Goal: Transaction & Acquisition: Purchase product/service

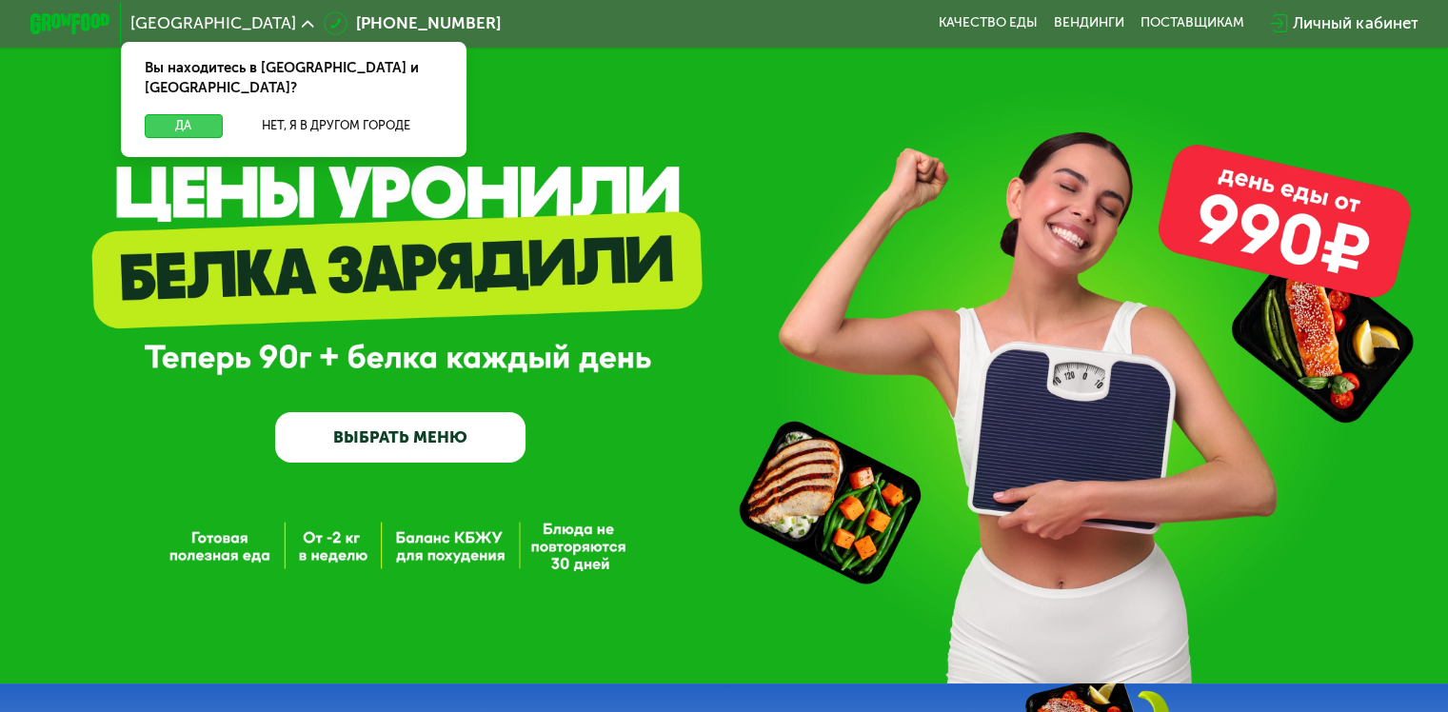
click at [188, 114] on button "Да" at bounding box center [183, 126] width 77 height 24
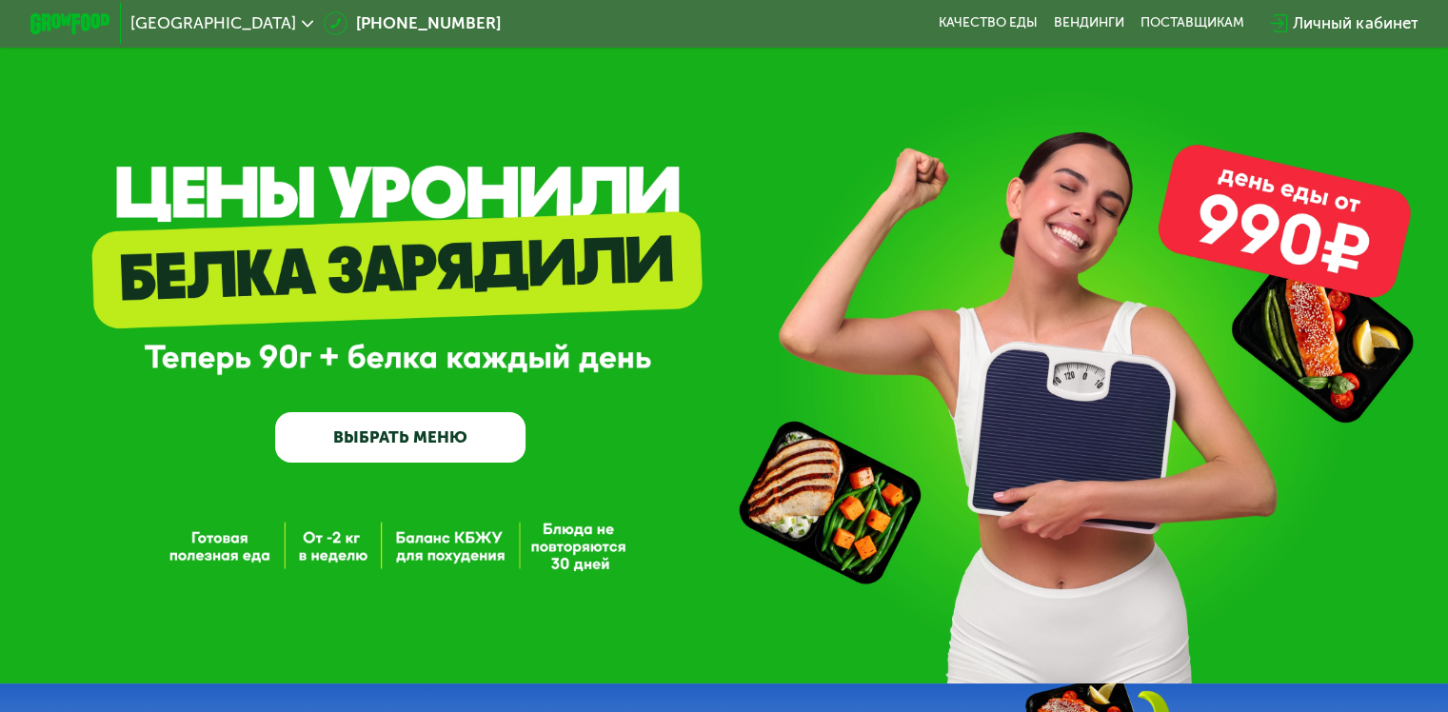
click at [403, 434] on link "ВЫБРАТЬ МЕНЮ" at bounding box center [400, 437] width 250 height 50
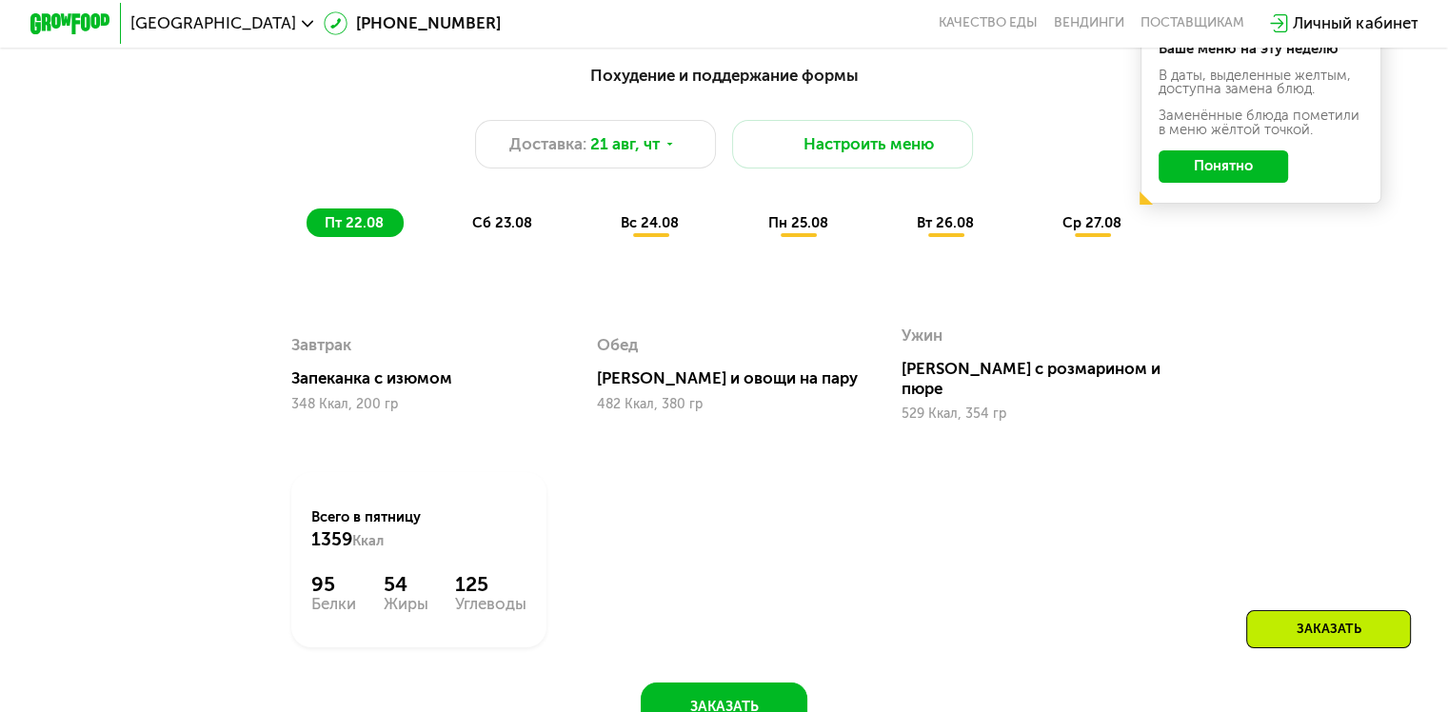
scroll to position [762, 0]
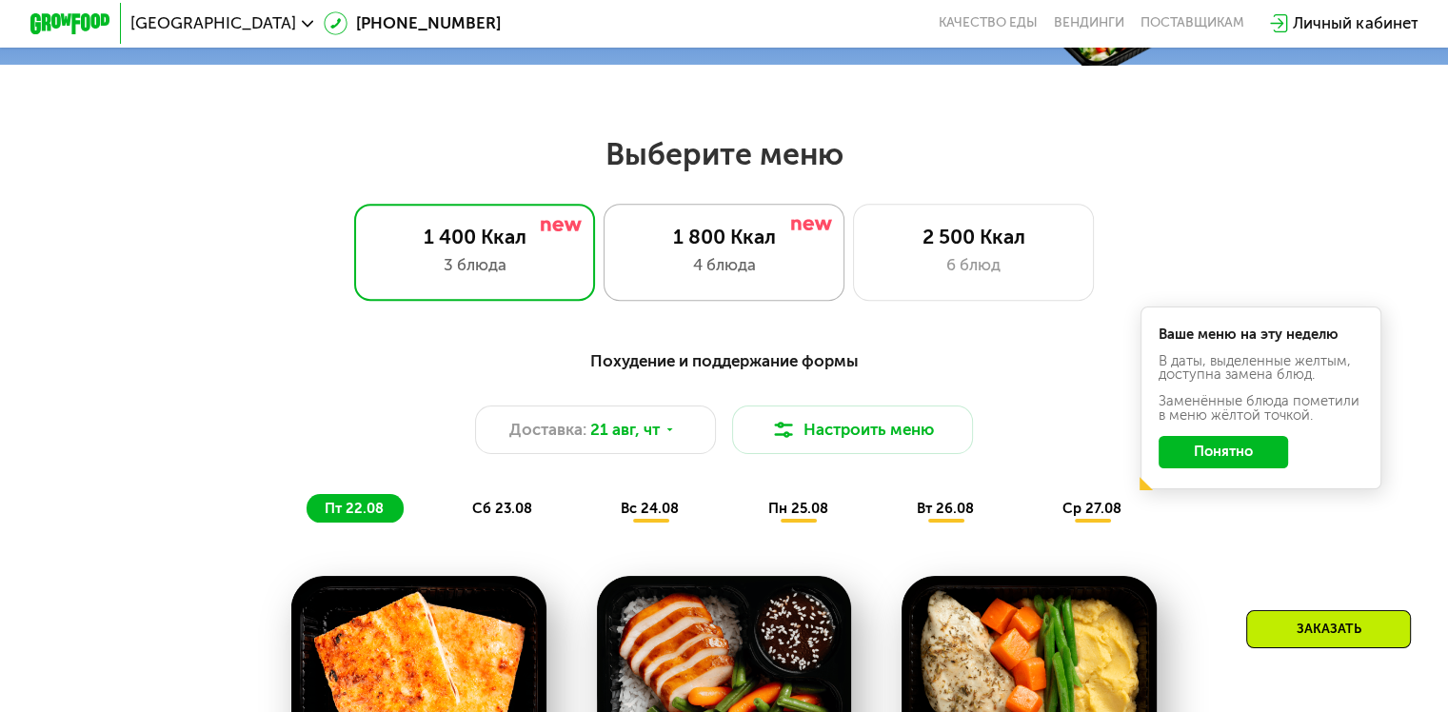
click at [733, 271] on div "4 блюда" at bounding box center [724, 265] width 199 height 24
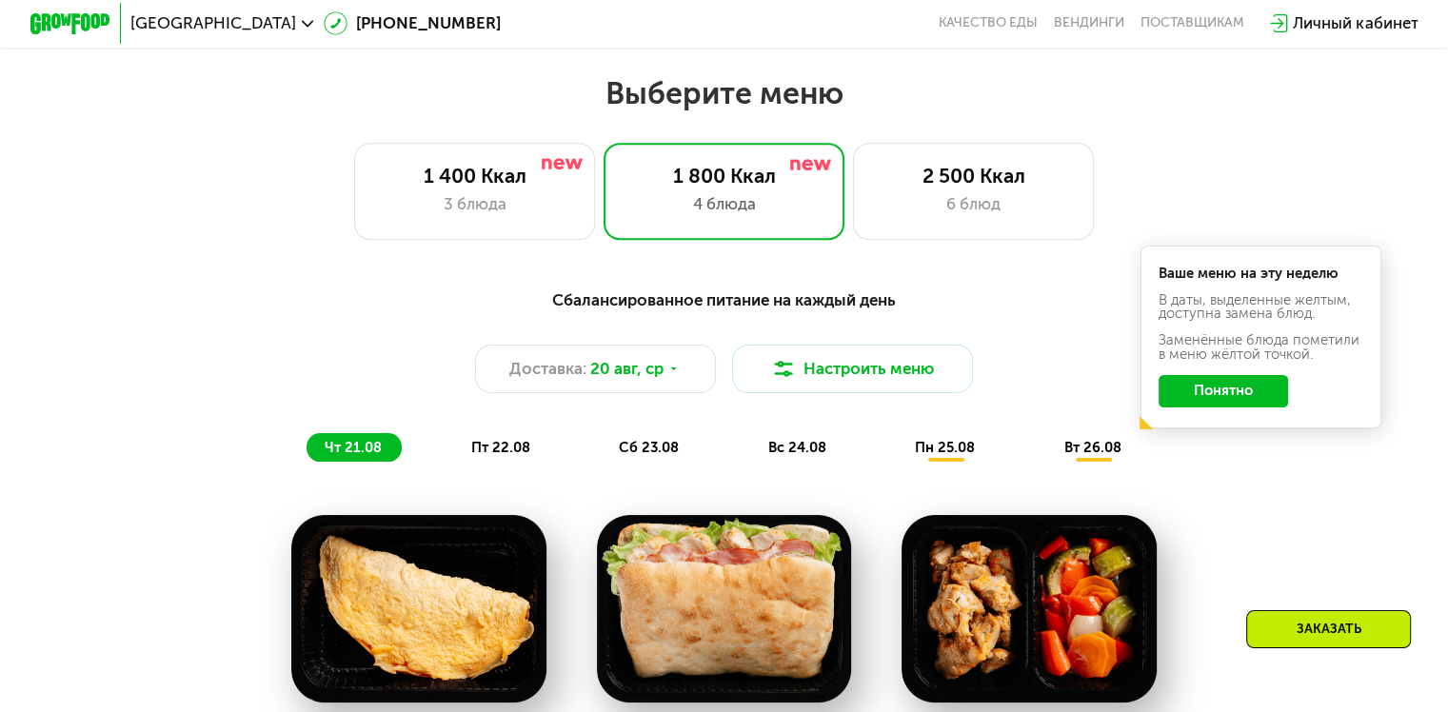
scroll to position [857, 0]
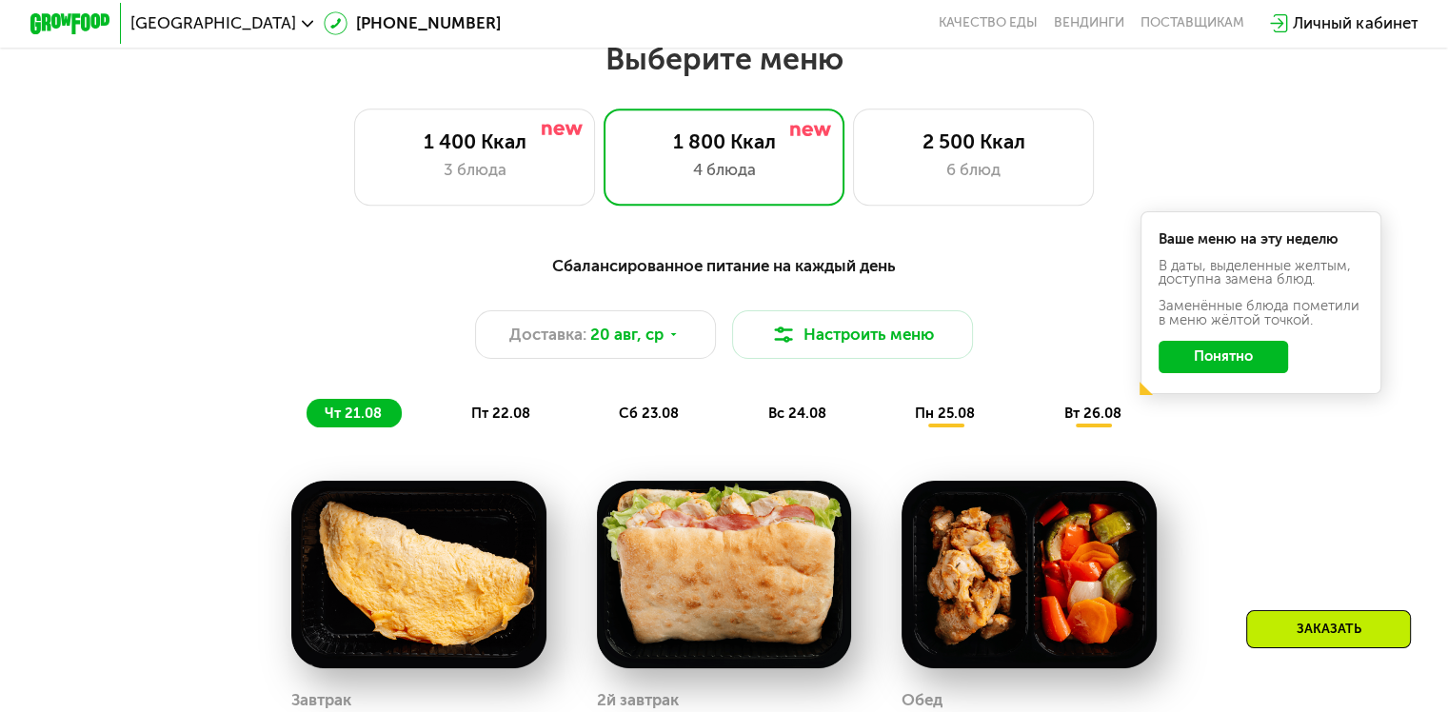
click at [1209, 365] on button "Понятно" at bounding box center [1223, 357] width 129 height 32
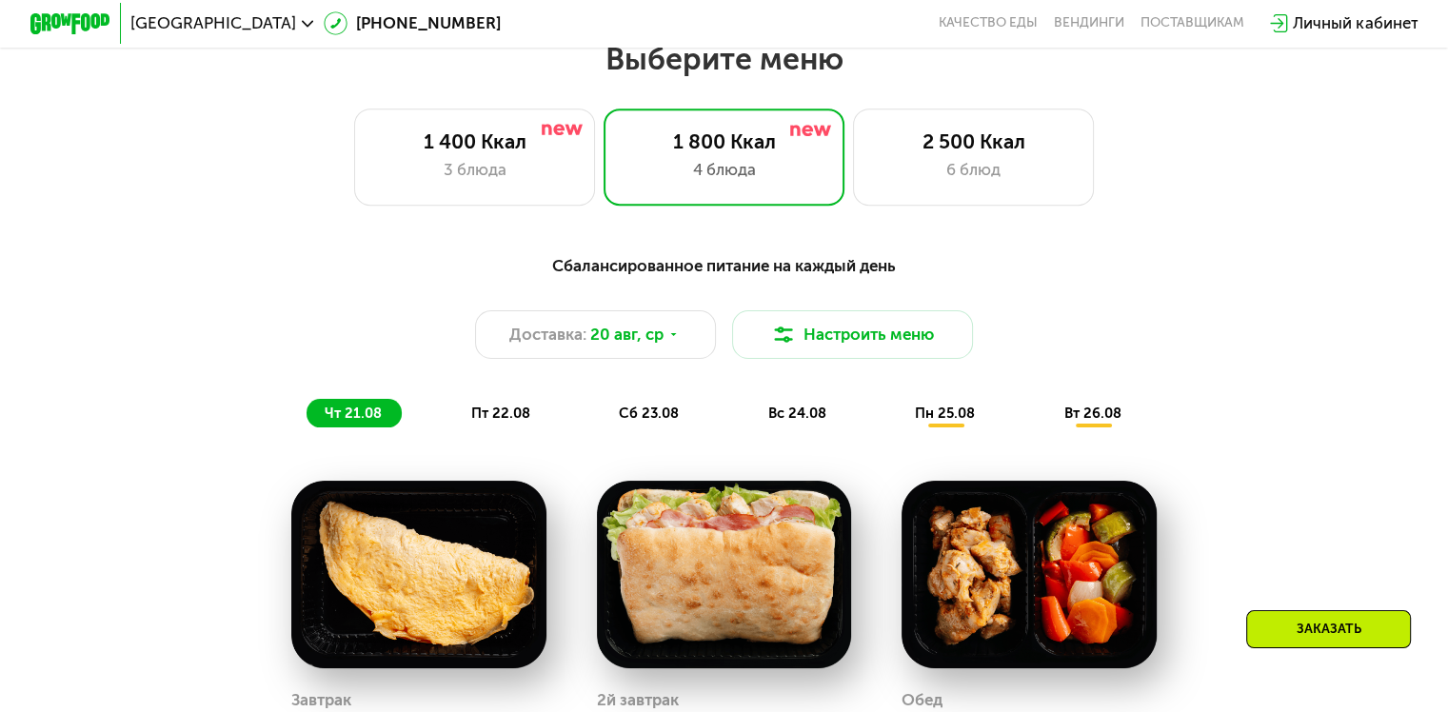
click at [1352, 615] on div "Заказать" at bounding box center [1328, 629] width 165 height 38
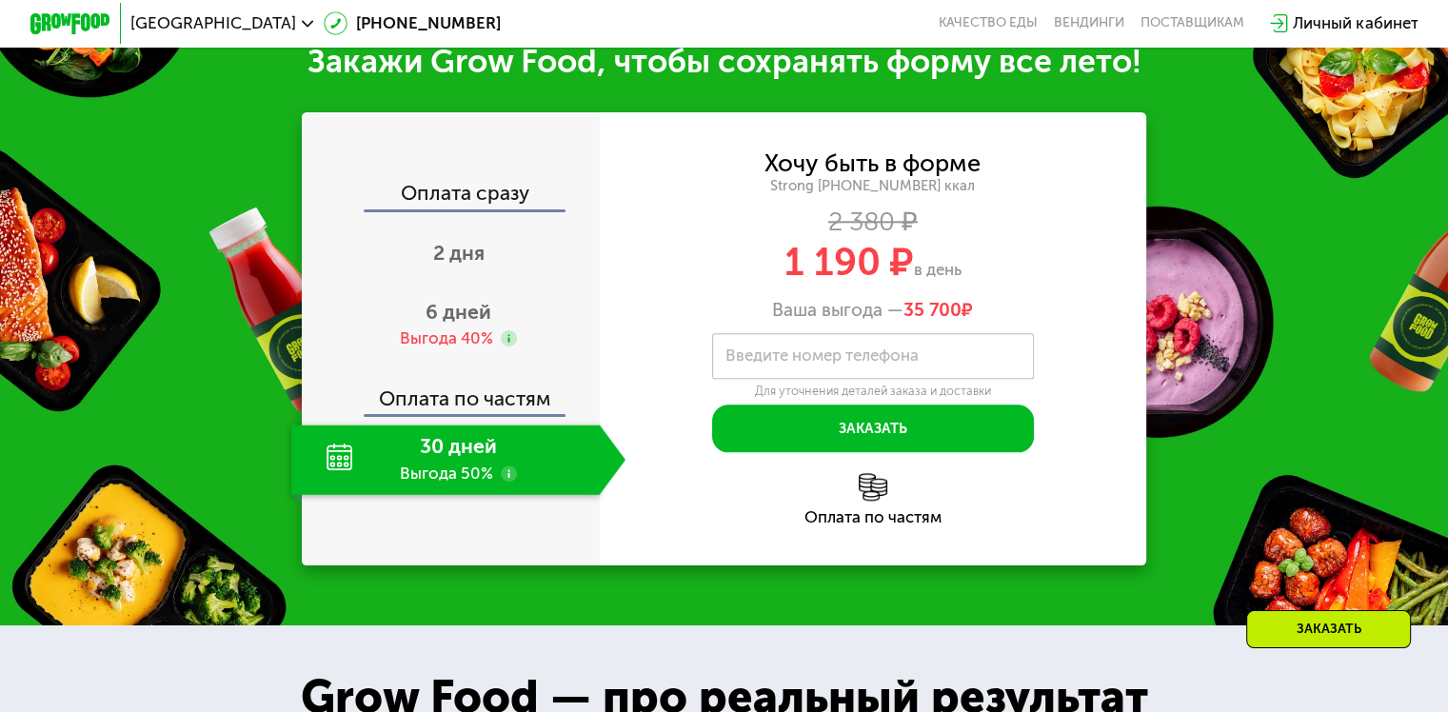
scroll to position [2113, 0]
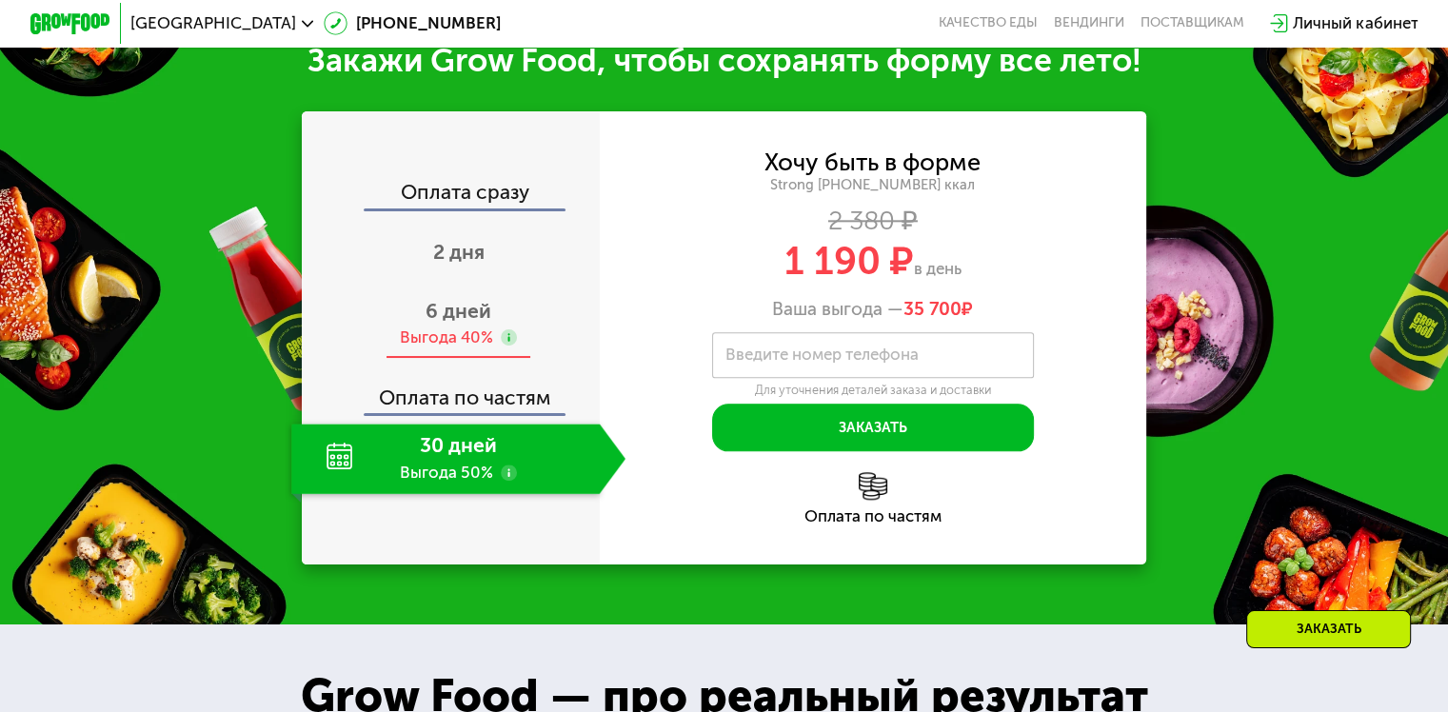
click at [443, 323] on span "6 дней" at bounding box center [459, 311] width 66 height 24
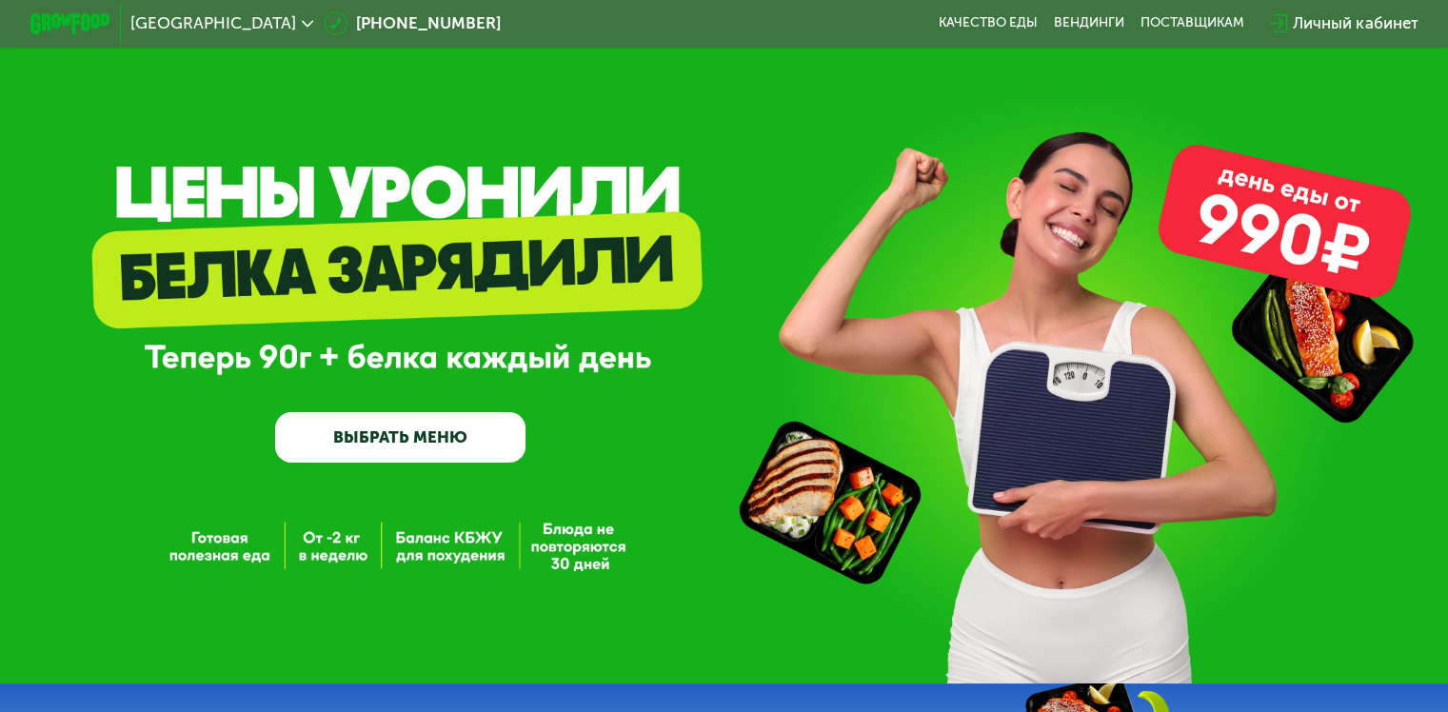
click at [440, 449] on link "ВЫБРАТЬ МЕНЮ" at bounding box center [400, 437] width 250 height 50
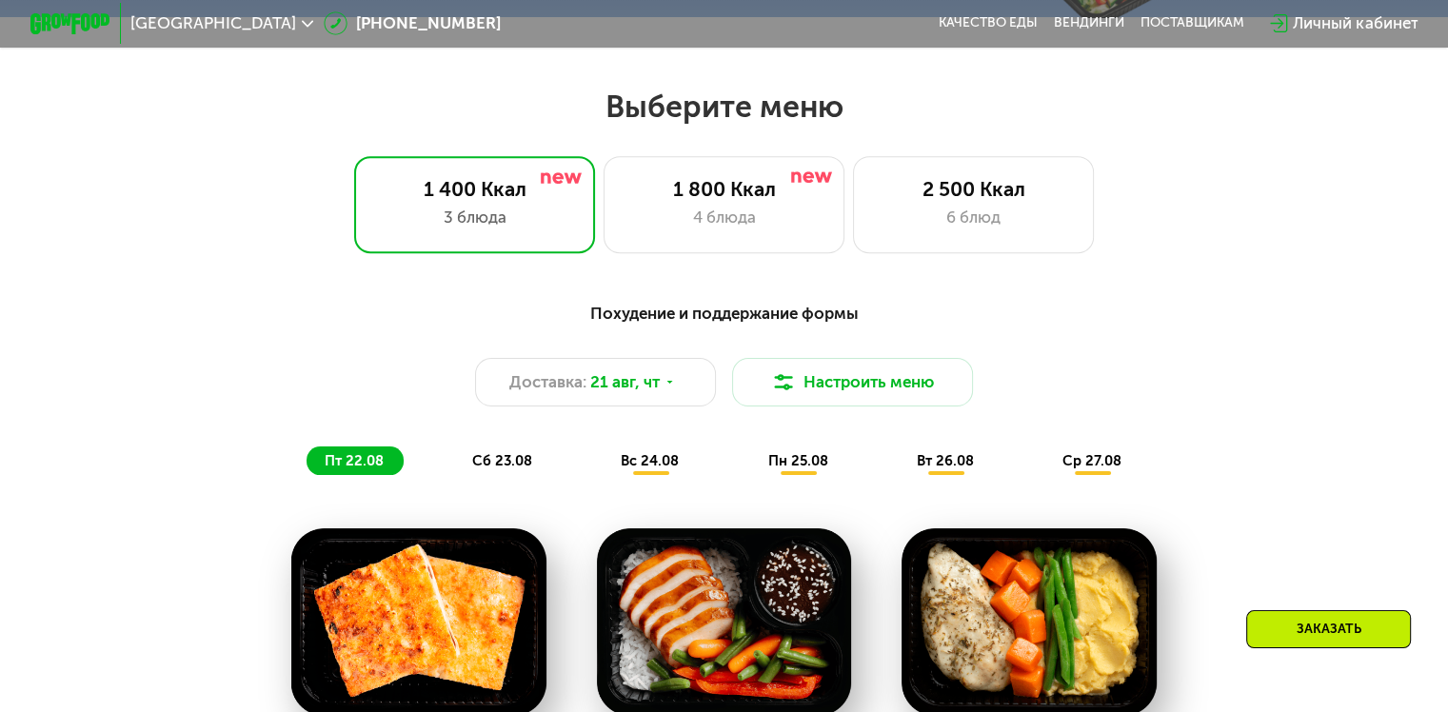
scroll to position [857, 0]
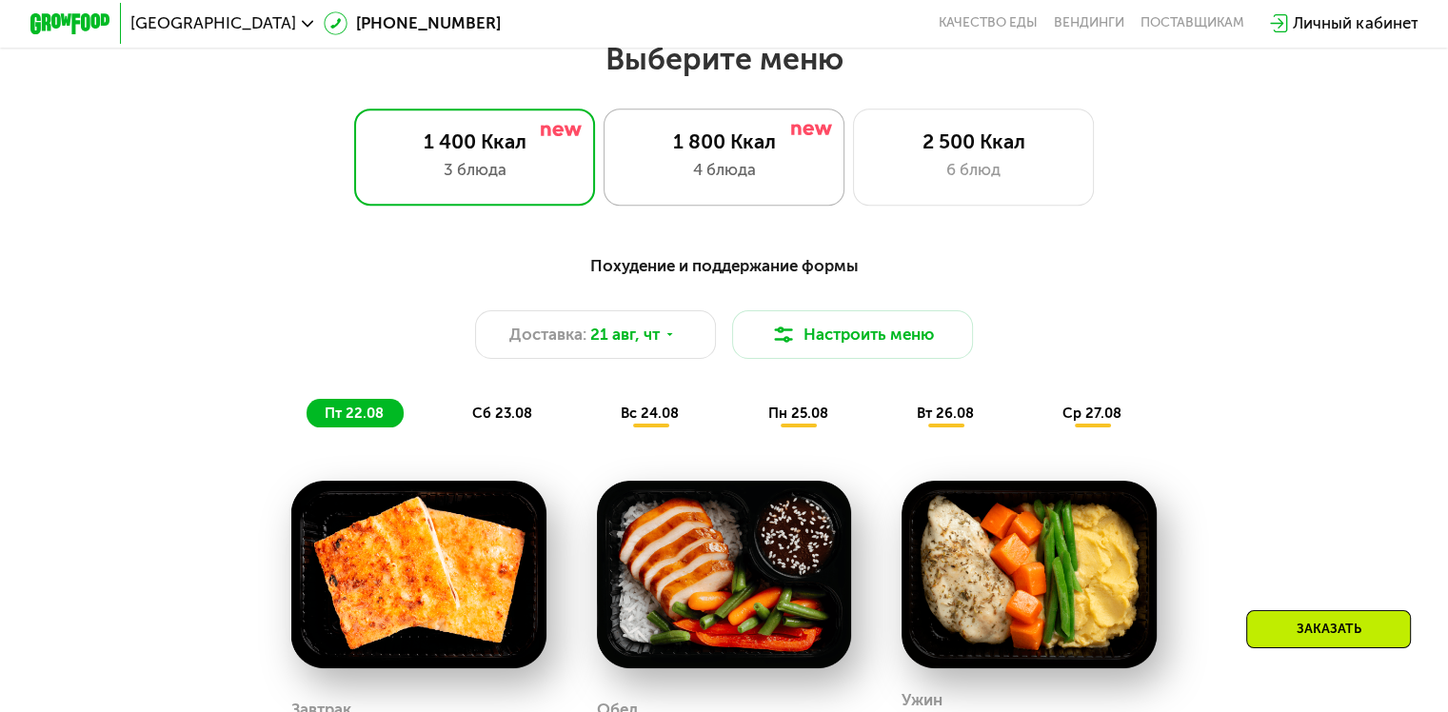
click at [719, 170] on div "4 блюда" at bounding box center [724, 170] width 199 height 24
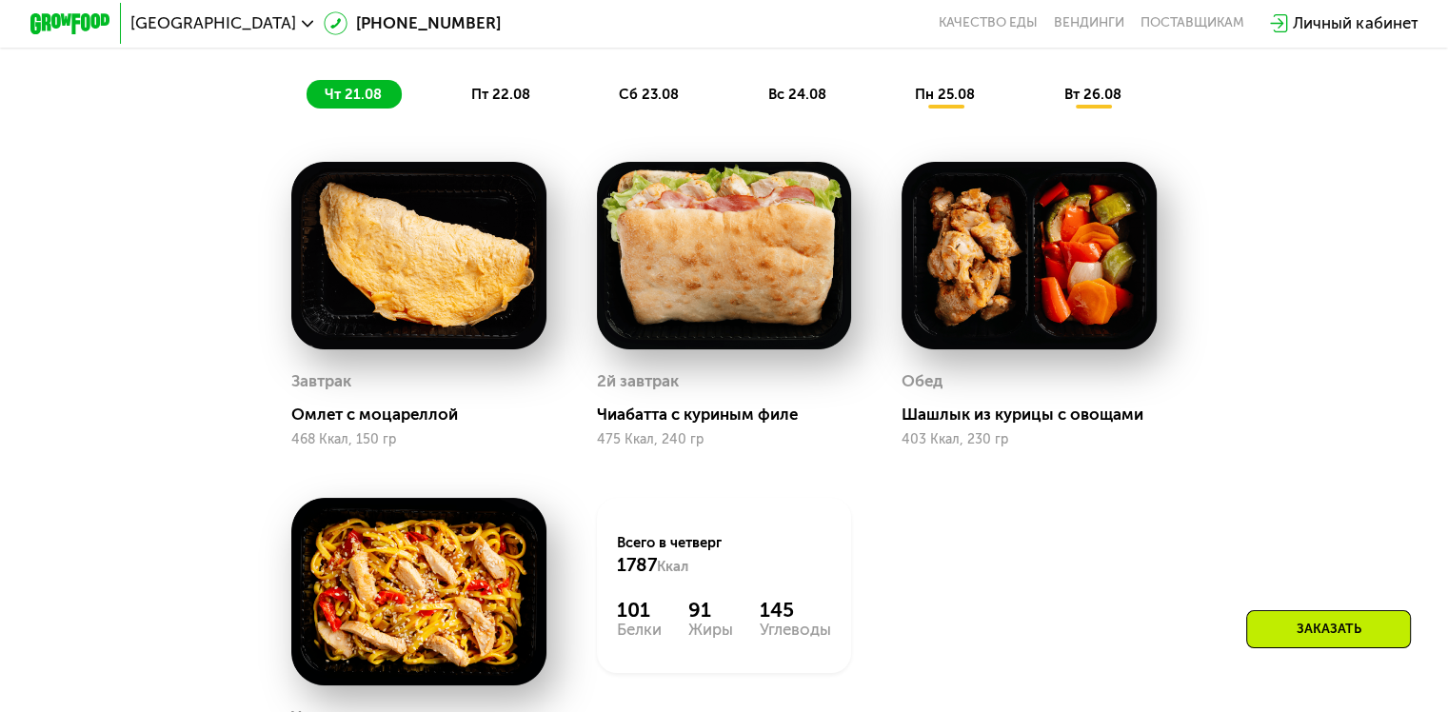
scroll to position [1142, 0]
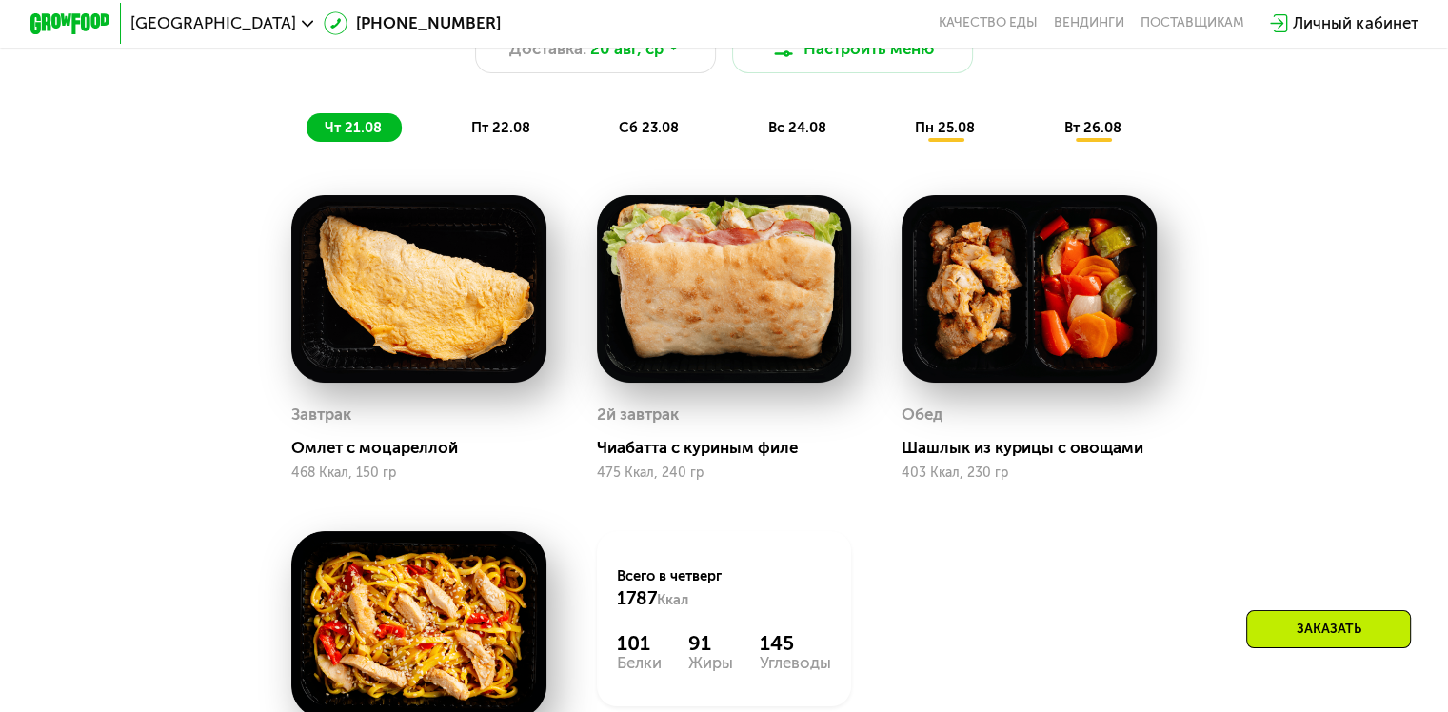
click at [501, 130] on span "пт 22.08" at bounding box center [500, 127] width 59 height 17
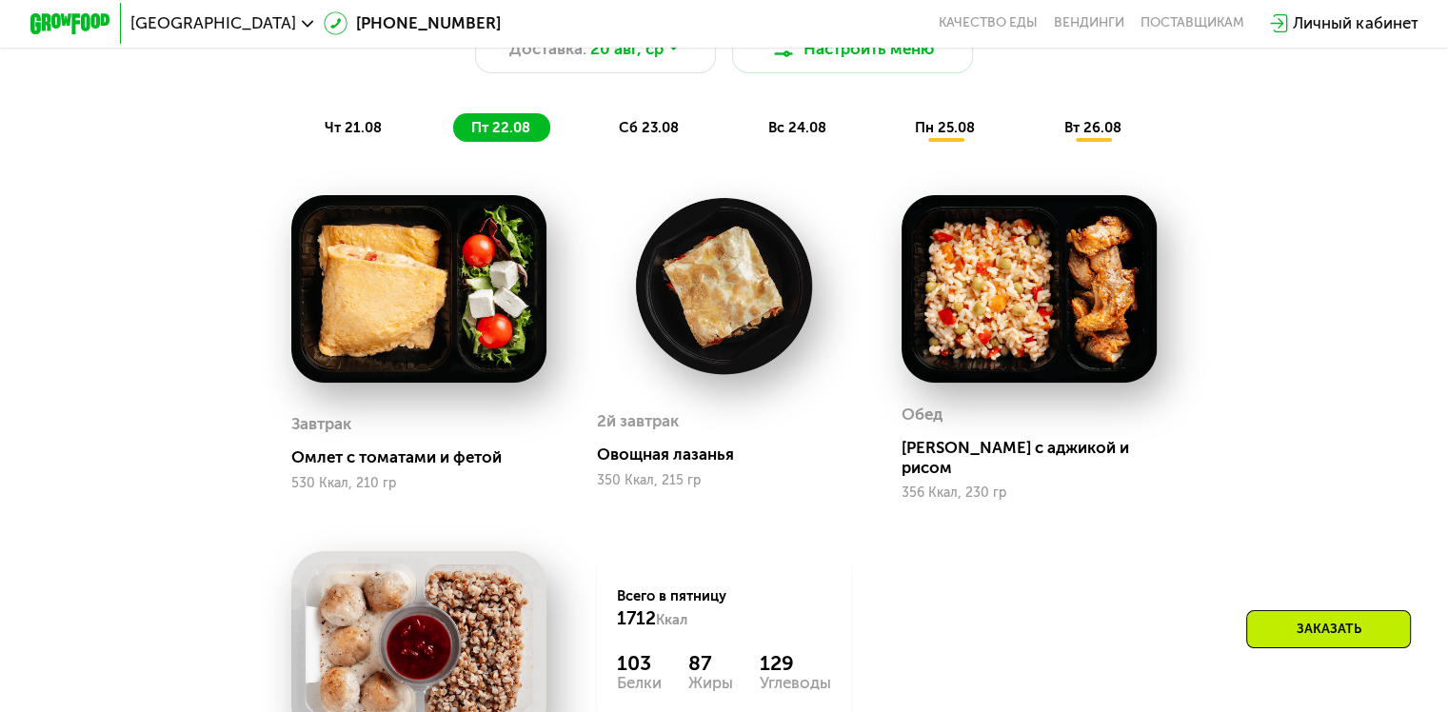
click at [661, 136] on span "сб 23.08" at bounding box center [649, 127] width 60 height 17
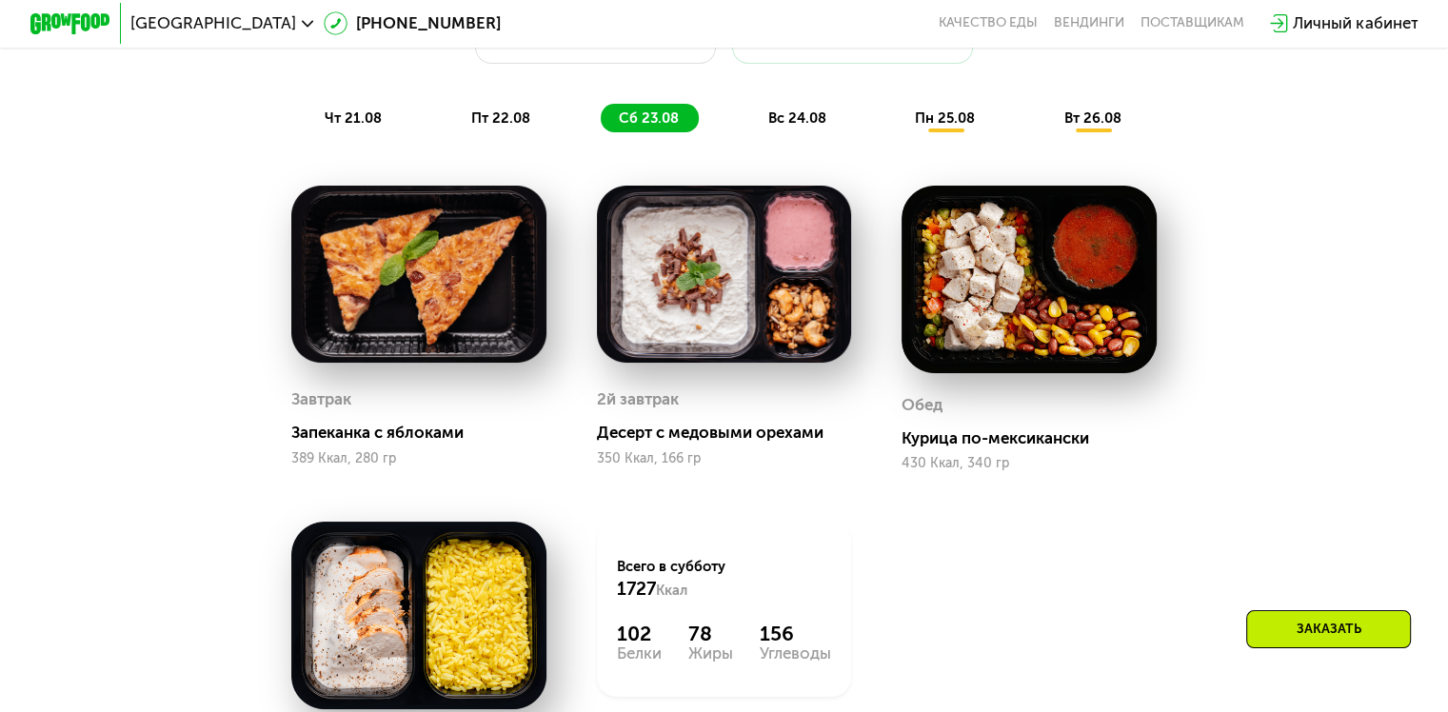
scroll to position [1047, 0]
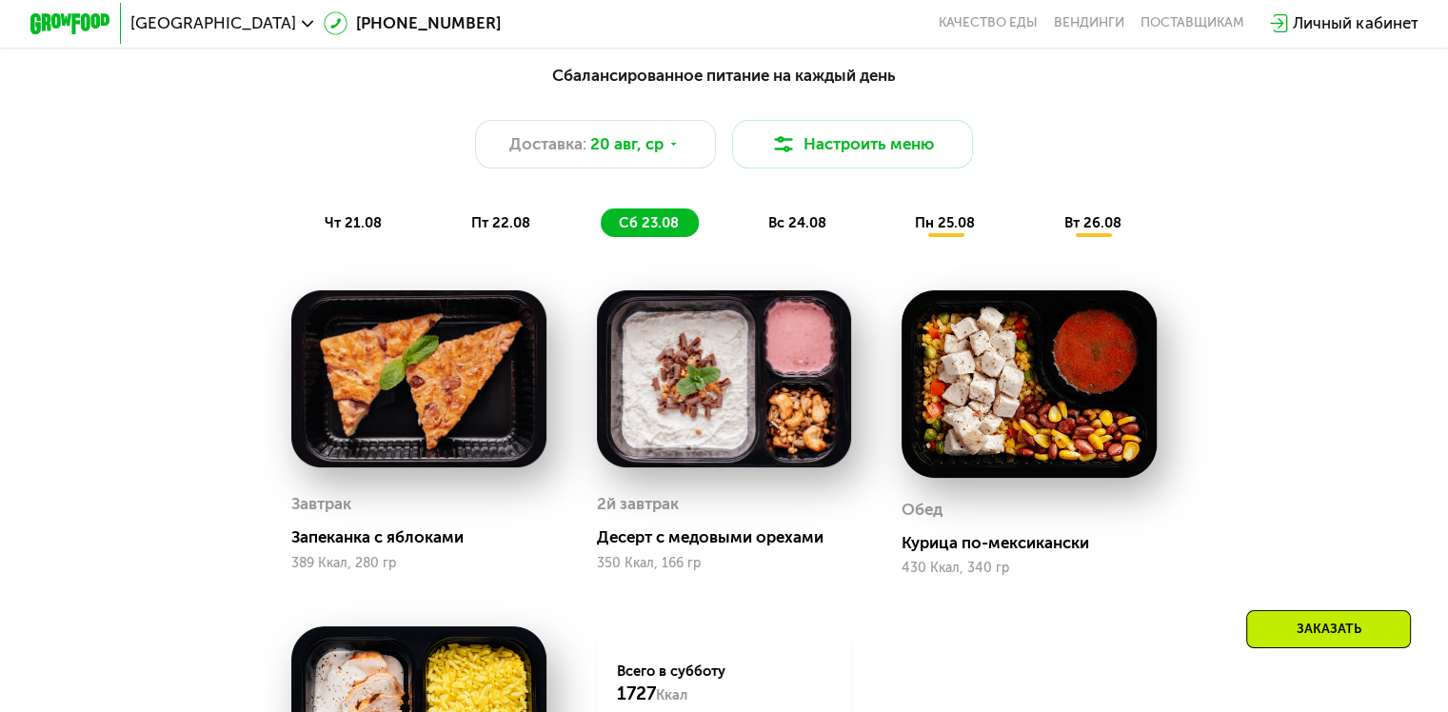
click at [806, 231] on span "вс 24.08" at bounding box center [797, 222] width 58 height 17
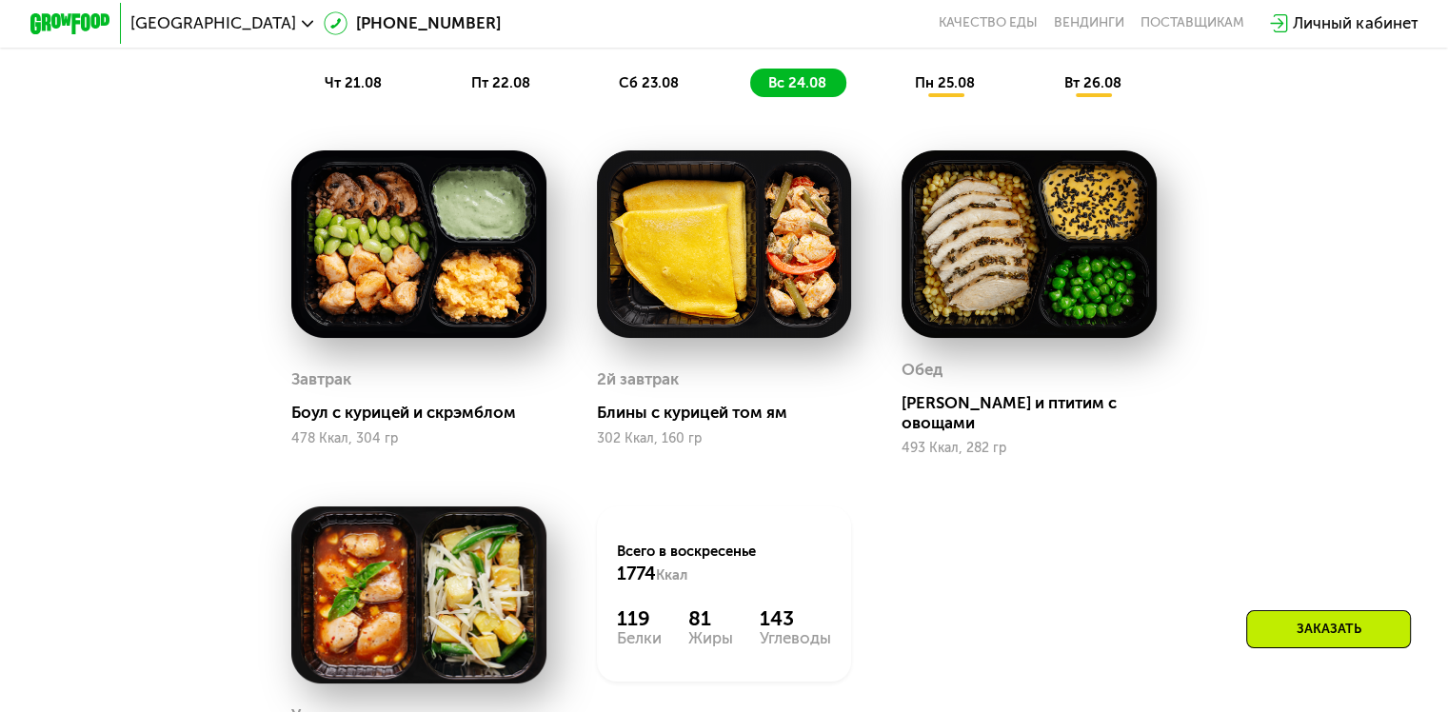
scroll to position [1142, 0]
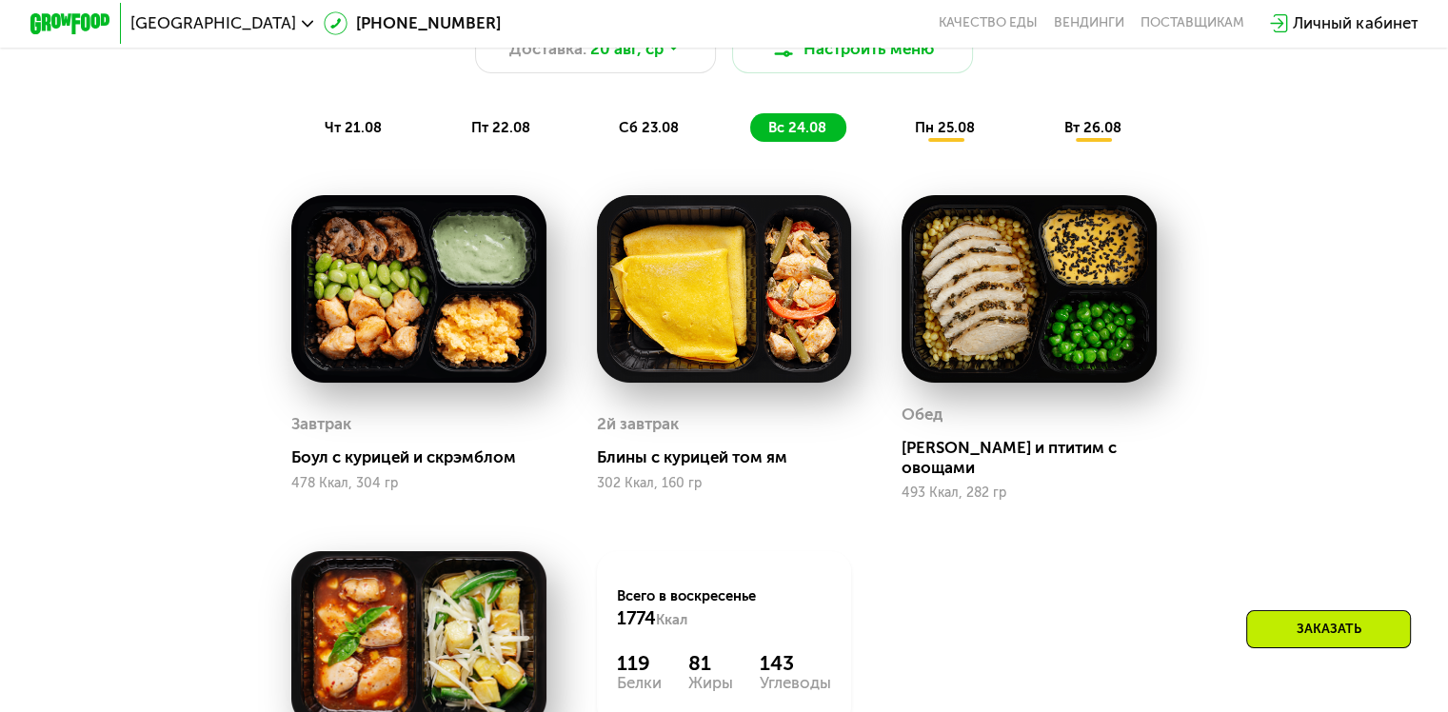
click at [941, 136] on span "пн 25.08" at bounding box center [945, 127] width 60 height 17
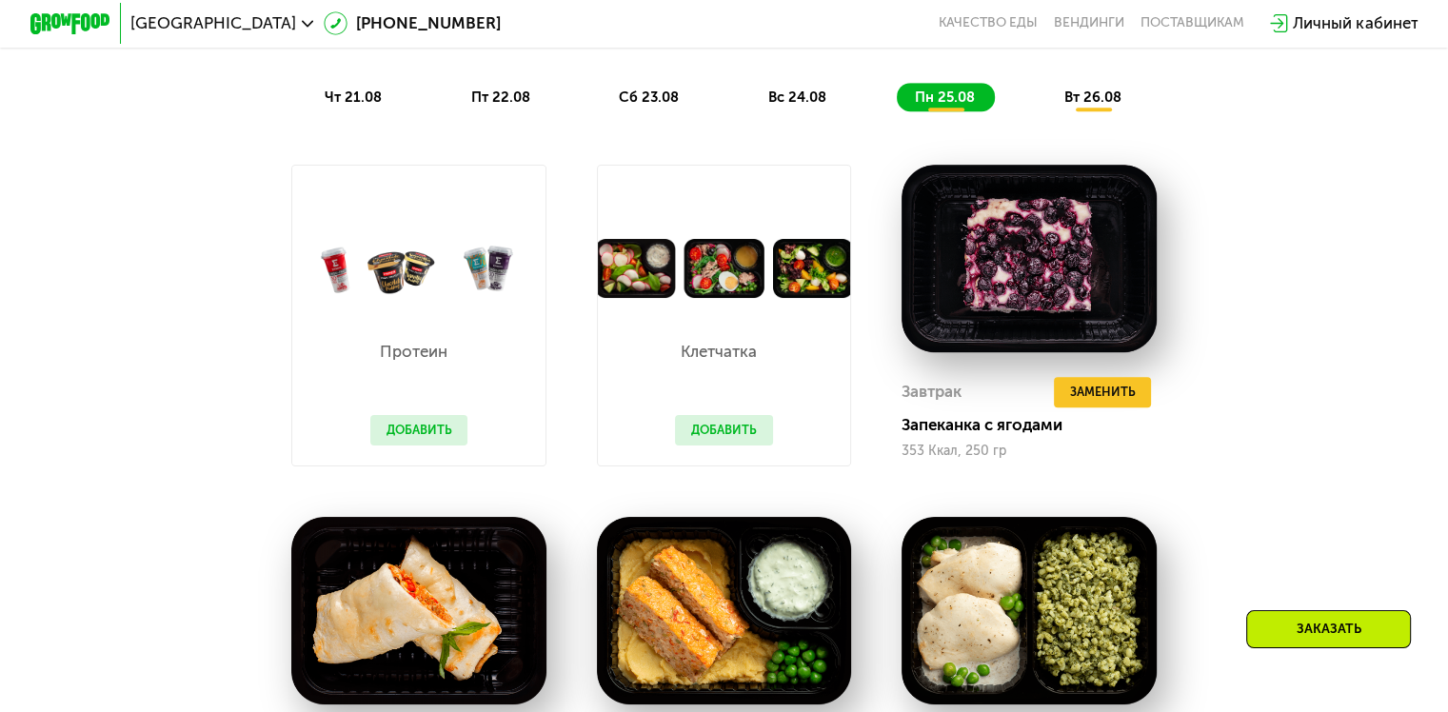
scroll to position [1047, 0]
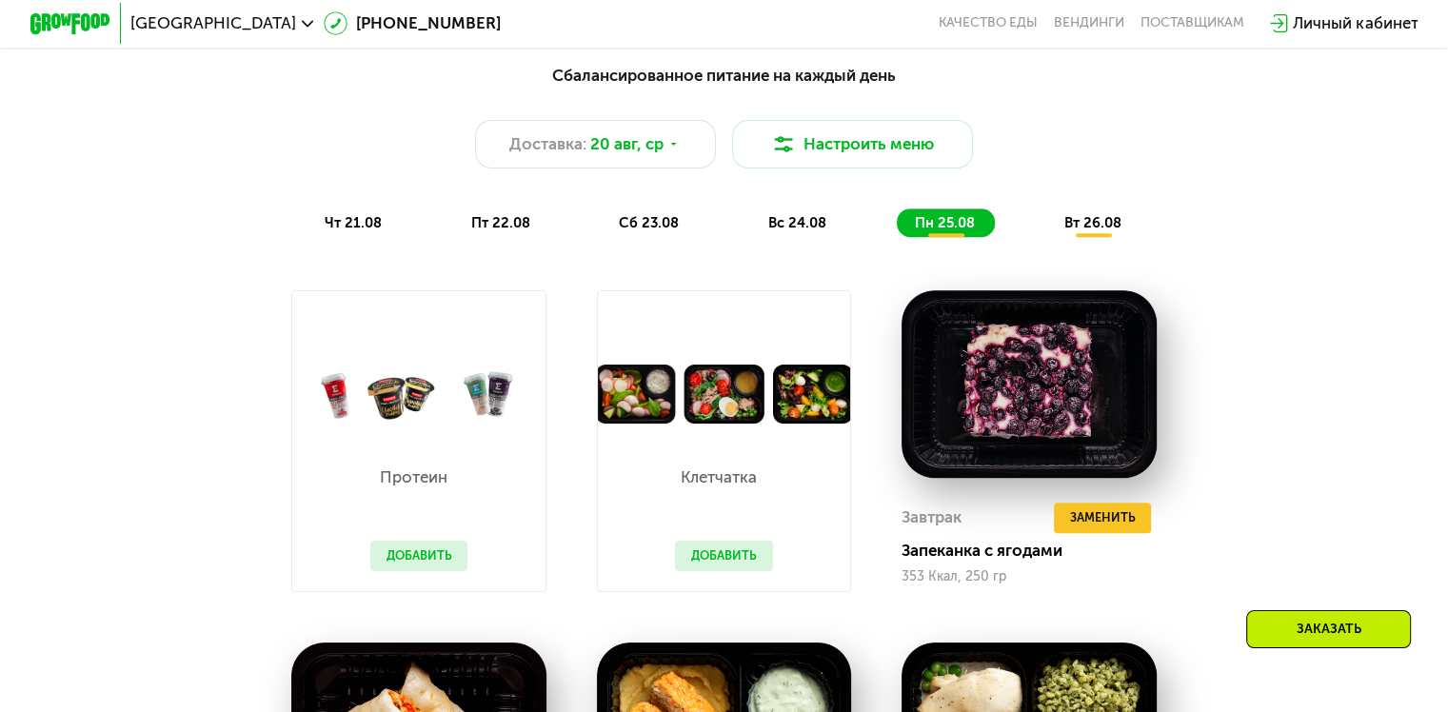
click at [1093, 228] on span "вт 26.08" at bounding box center [1092, 222] width 57 height 17
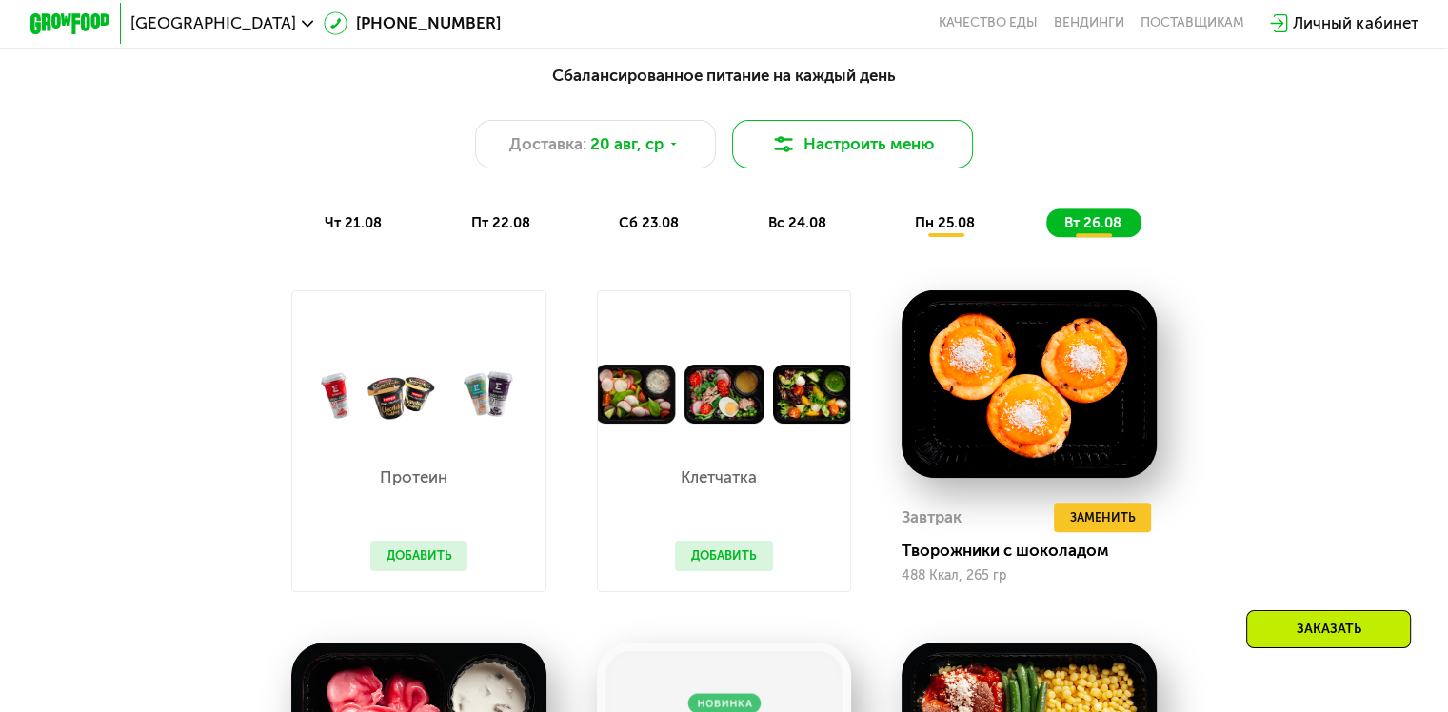
click at [822, 129] on button "Настроить меню" at bounding box center [853, 144] width 242 height 49
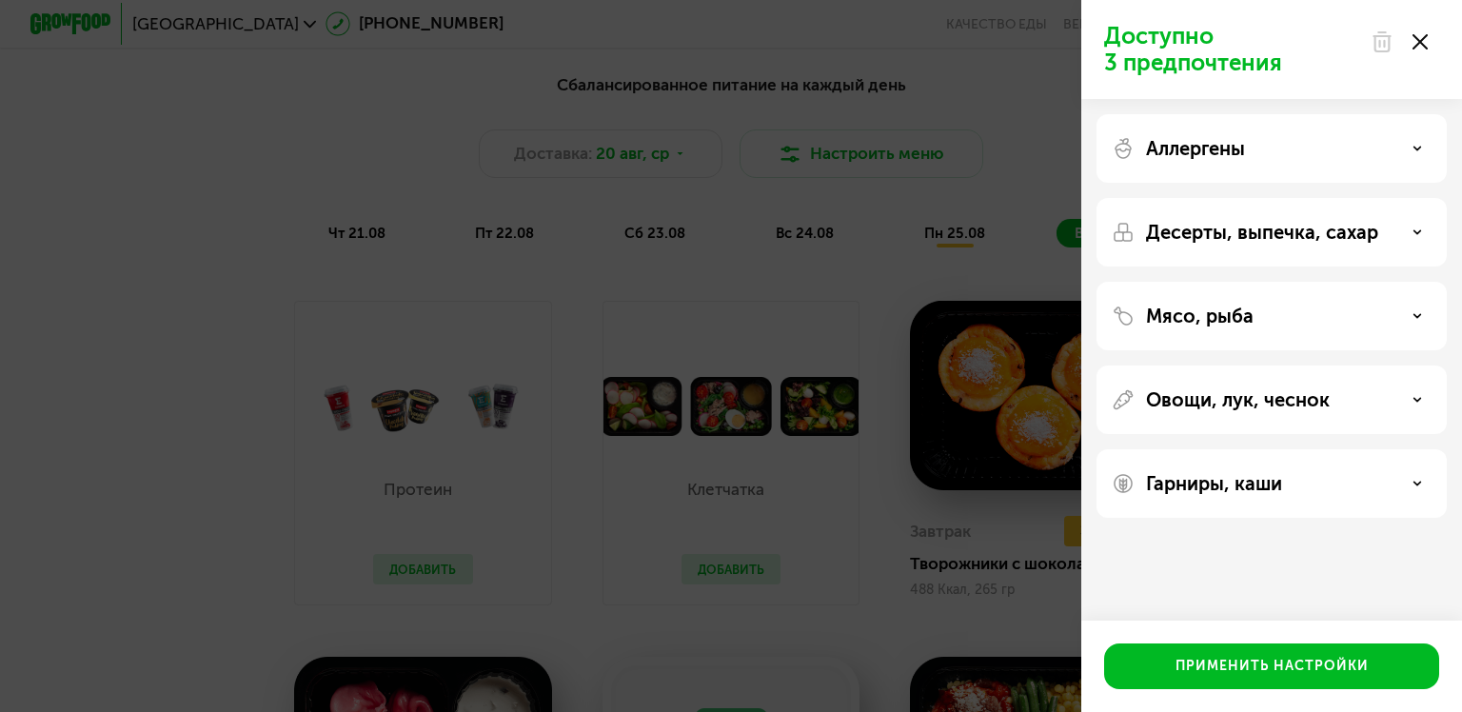
click at [1414, 36] on use at bounding box center [1420, 41] width 15 height 15
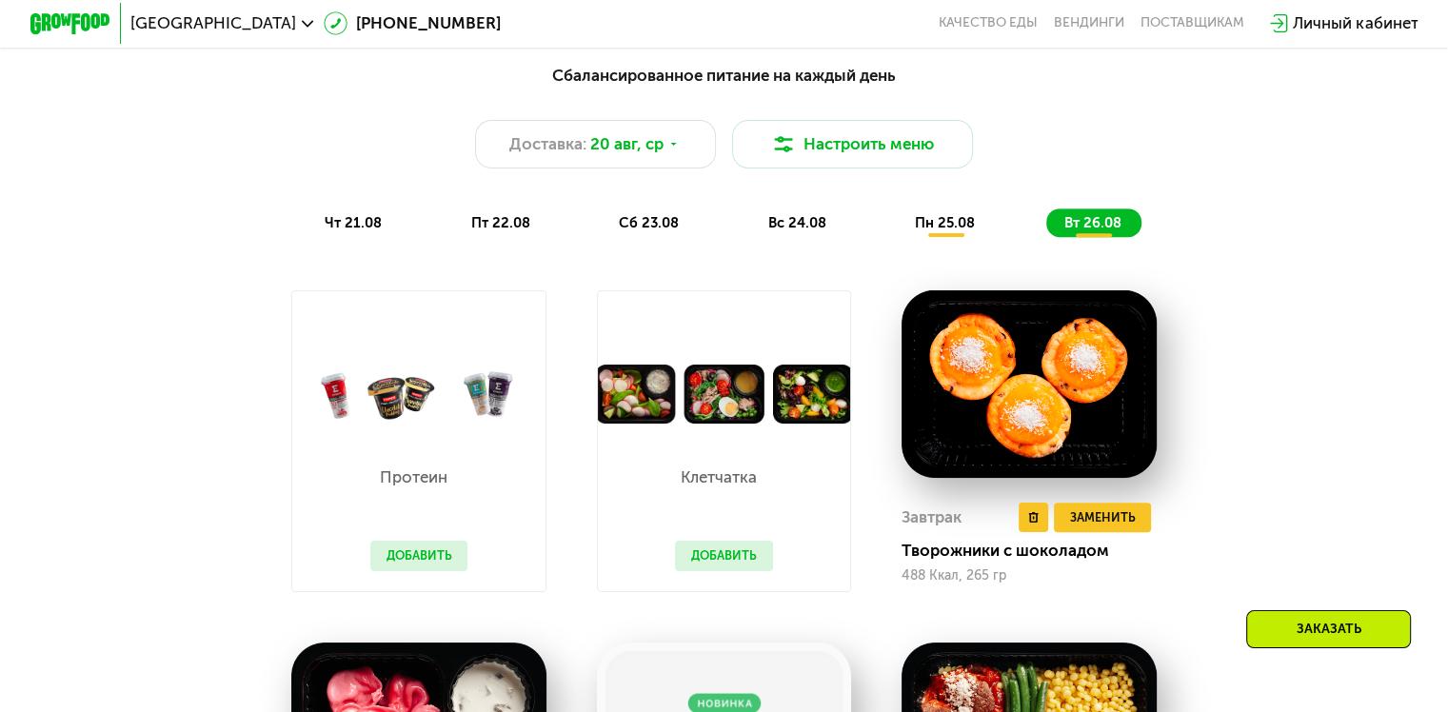
scroll to position [1142, 0]
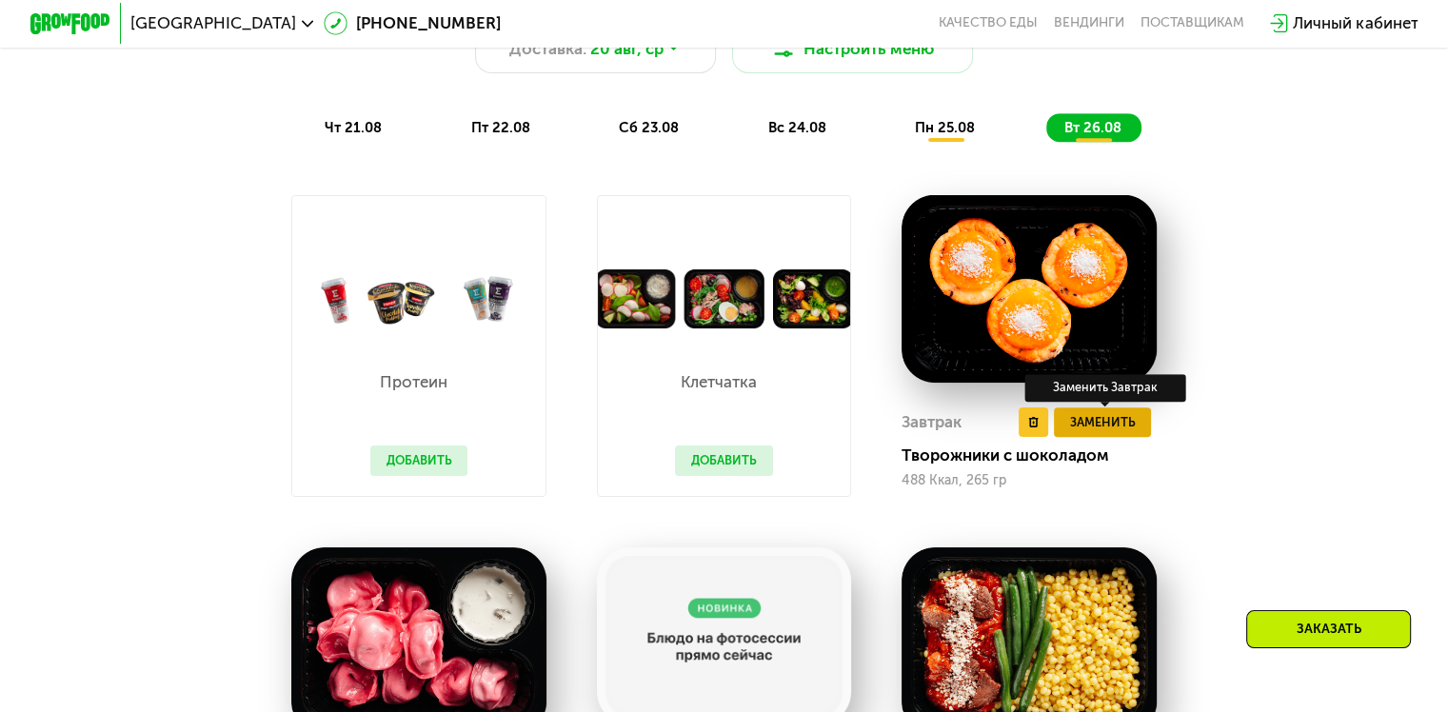
click at [1108, 432] on span "Заменить" at bounding box center [1102, 422] width 66 height 20
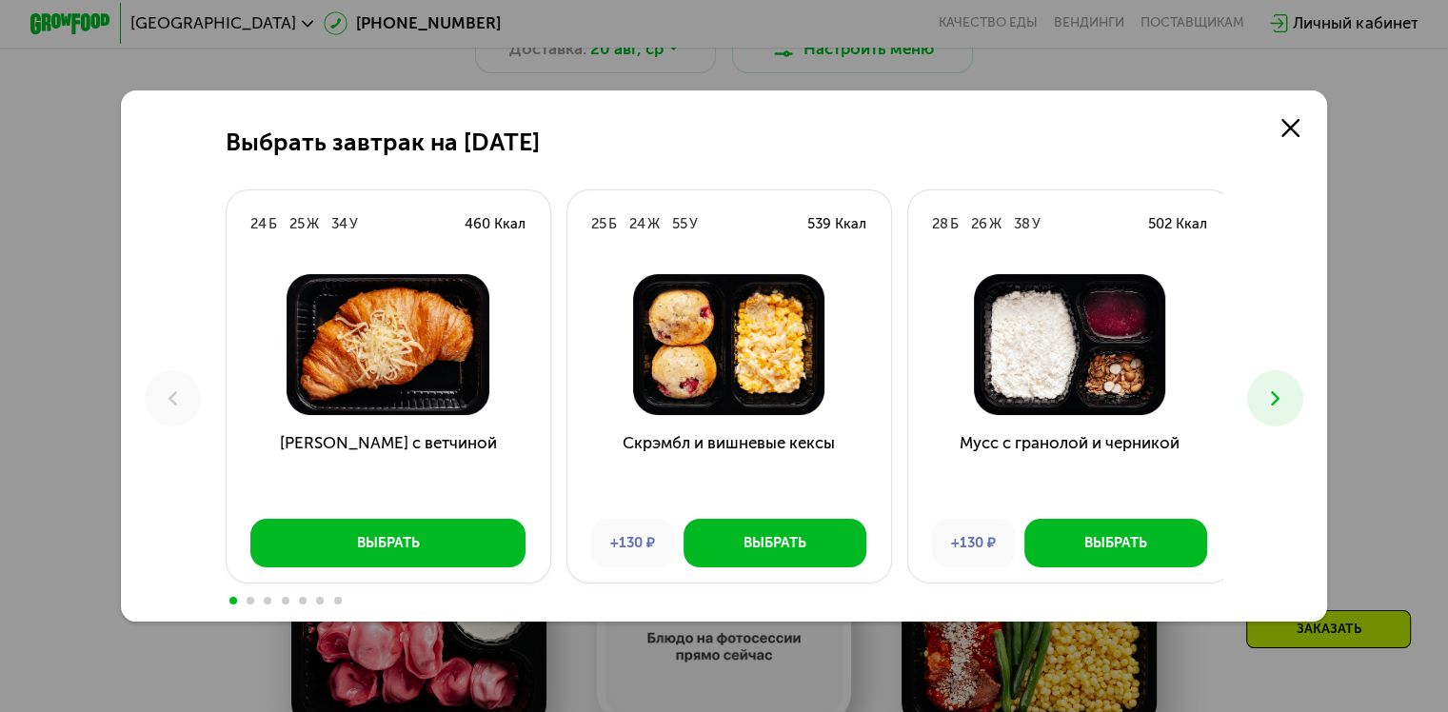
click at [1268, 380] on button at bounding box center [1275, 398] width 56 height 56
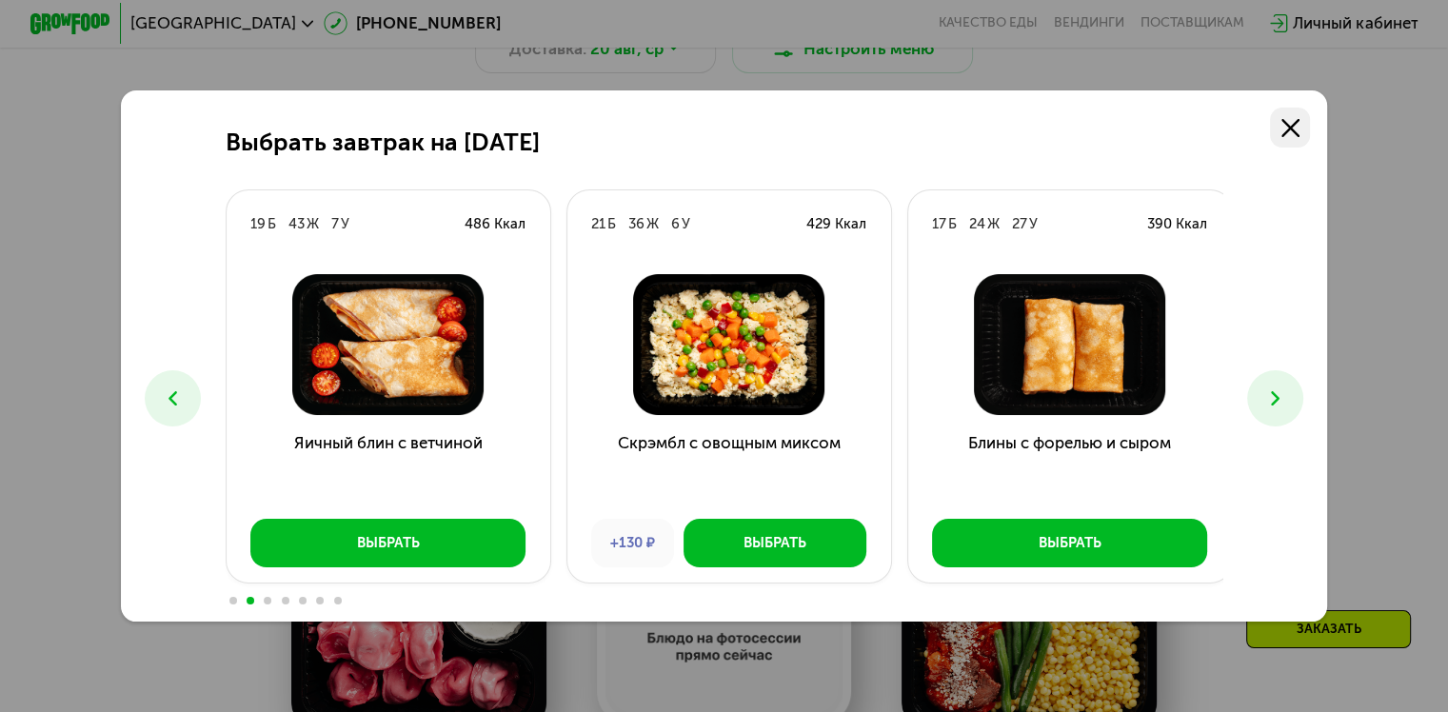
click at [1299, 119] on icon at bounding box center [1290, 128] width 18 height 18
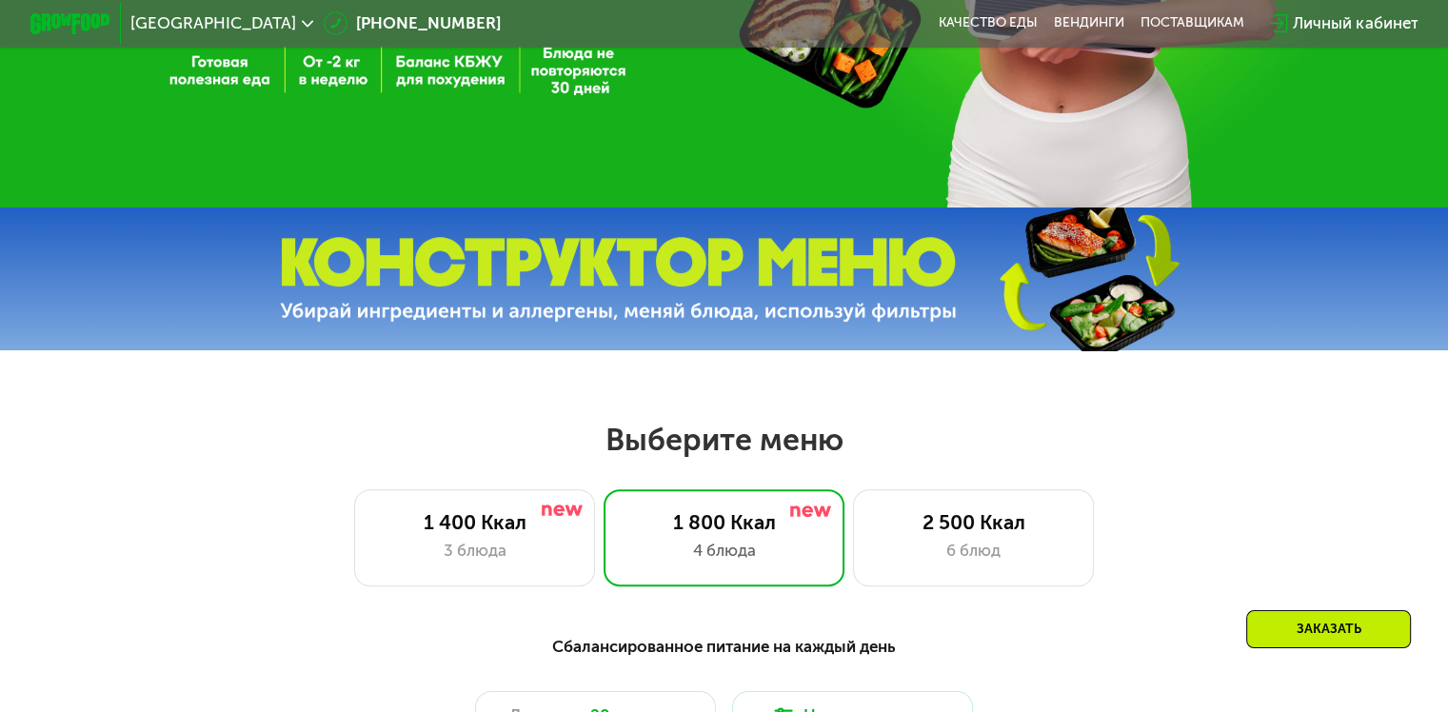
scroll to position [476, 0]
click at [941, 510] on div "2 500 Ккал 6 блюд" at bounding box center [974, 537] width 242 height 96
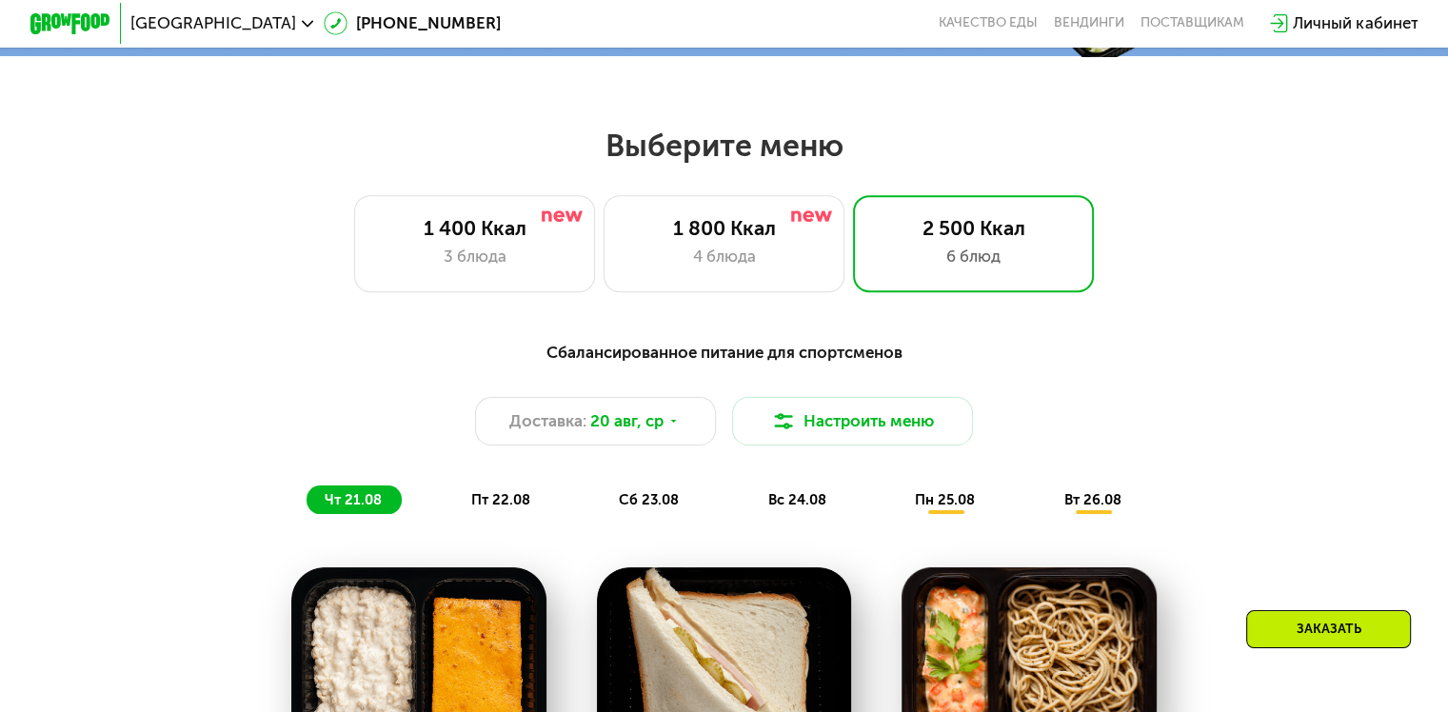
scroll to position [762, 0]
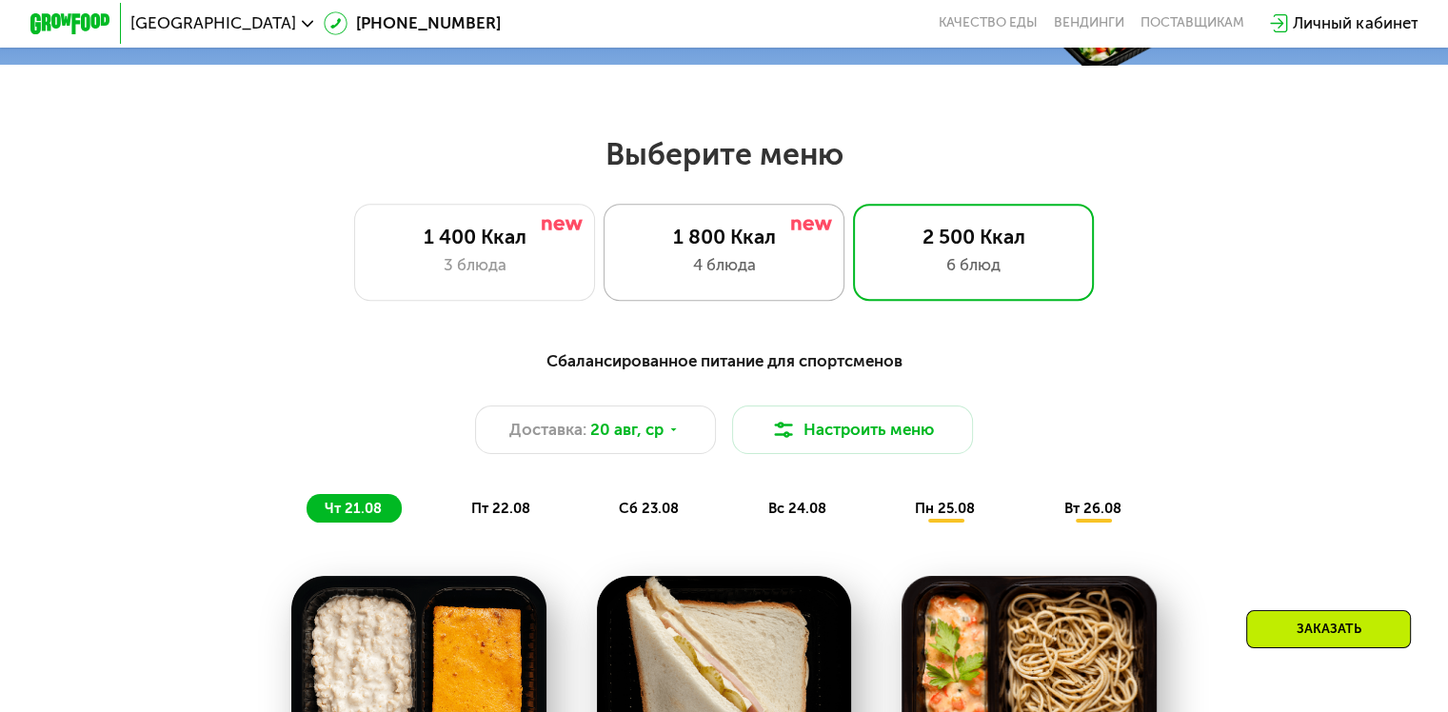
click at [739, 263] on div "4 блюда" at bounding box center [724, 265] width 199 height 24
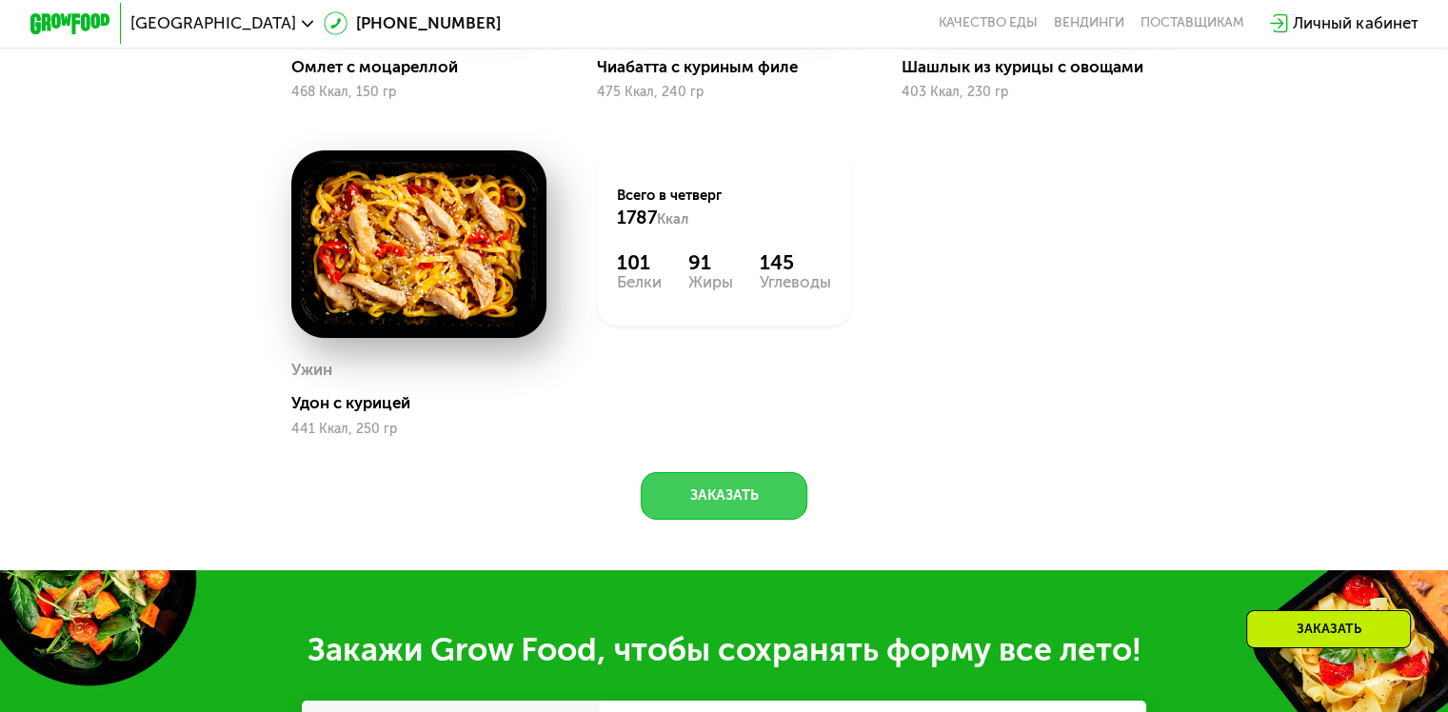
click at [766, 512] on button "Заказать" at bounding box center [724, 496] width 167 height 49
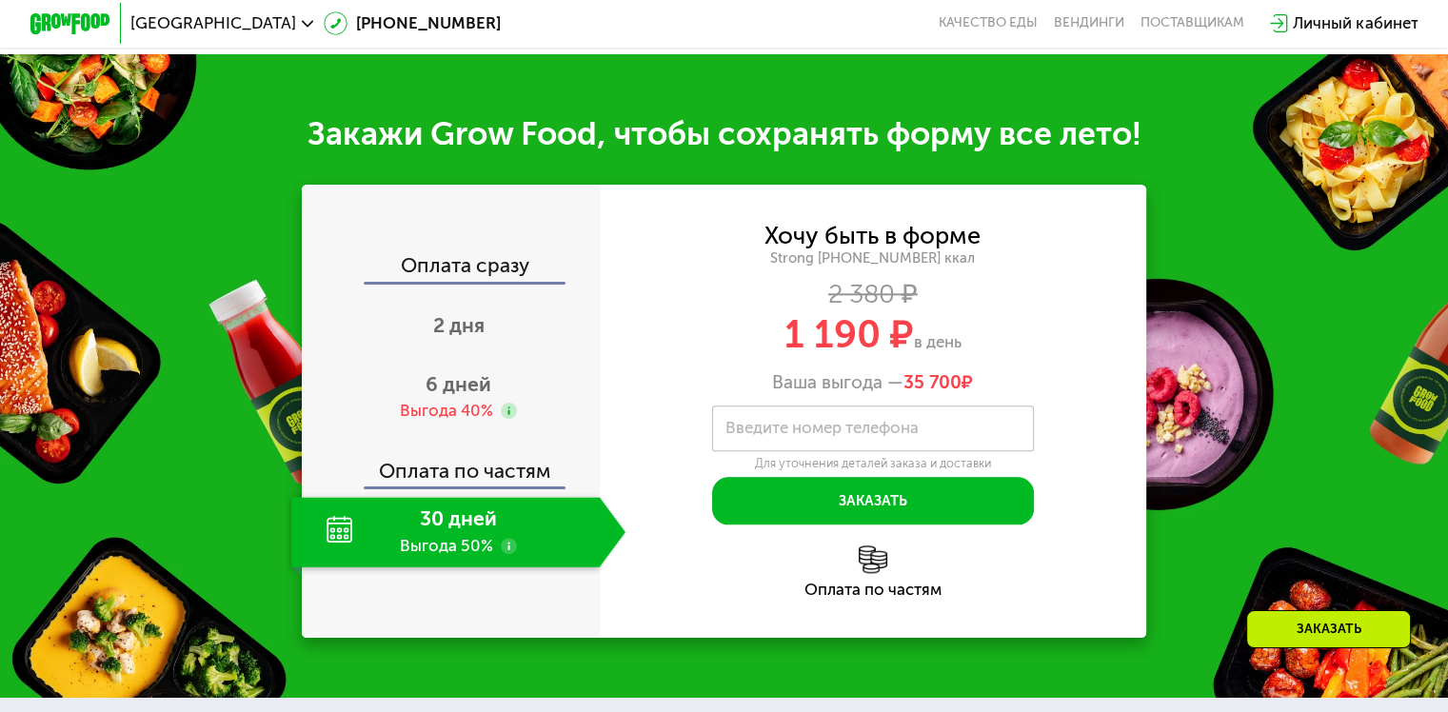
scroll to position [2113, 0]
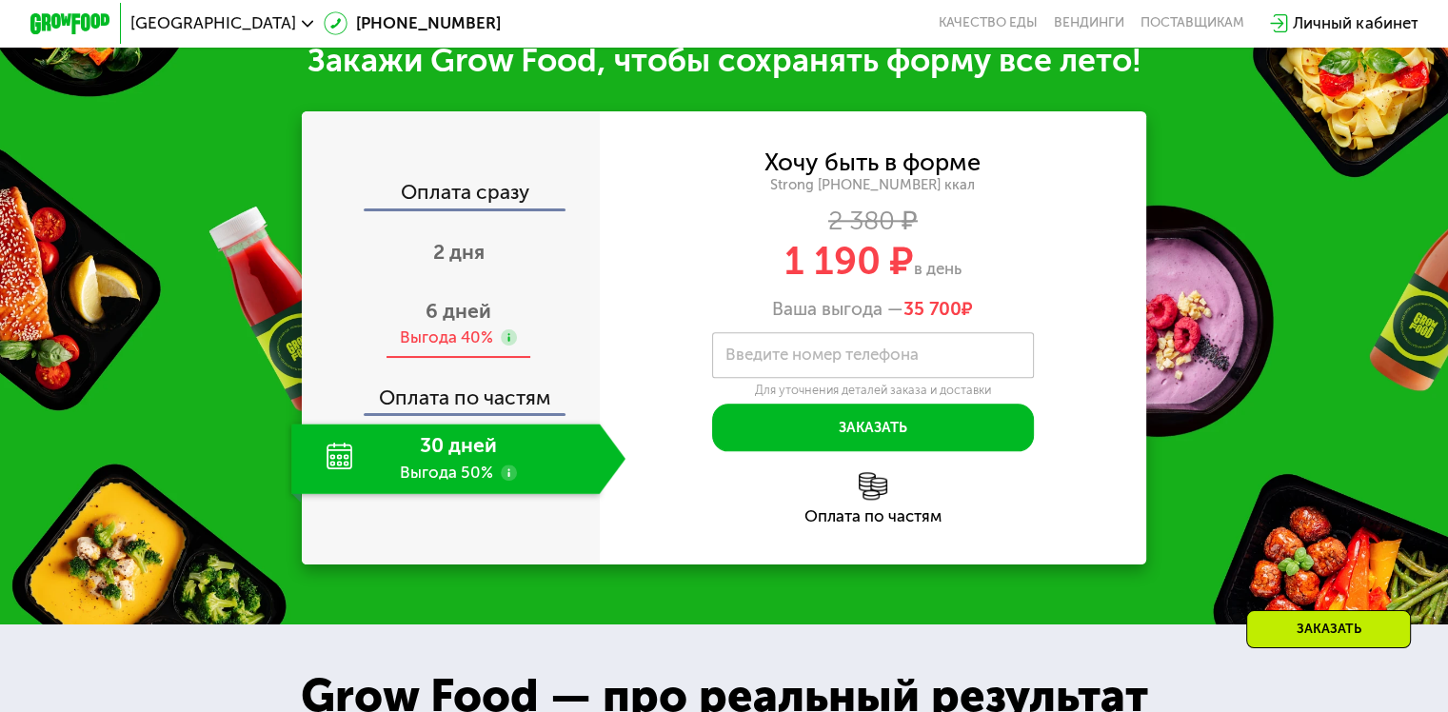
click at [461, 323] on span "6 дней" at bounding box center [459, 311] width 66 height 24
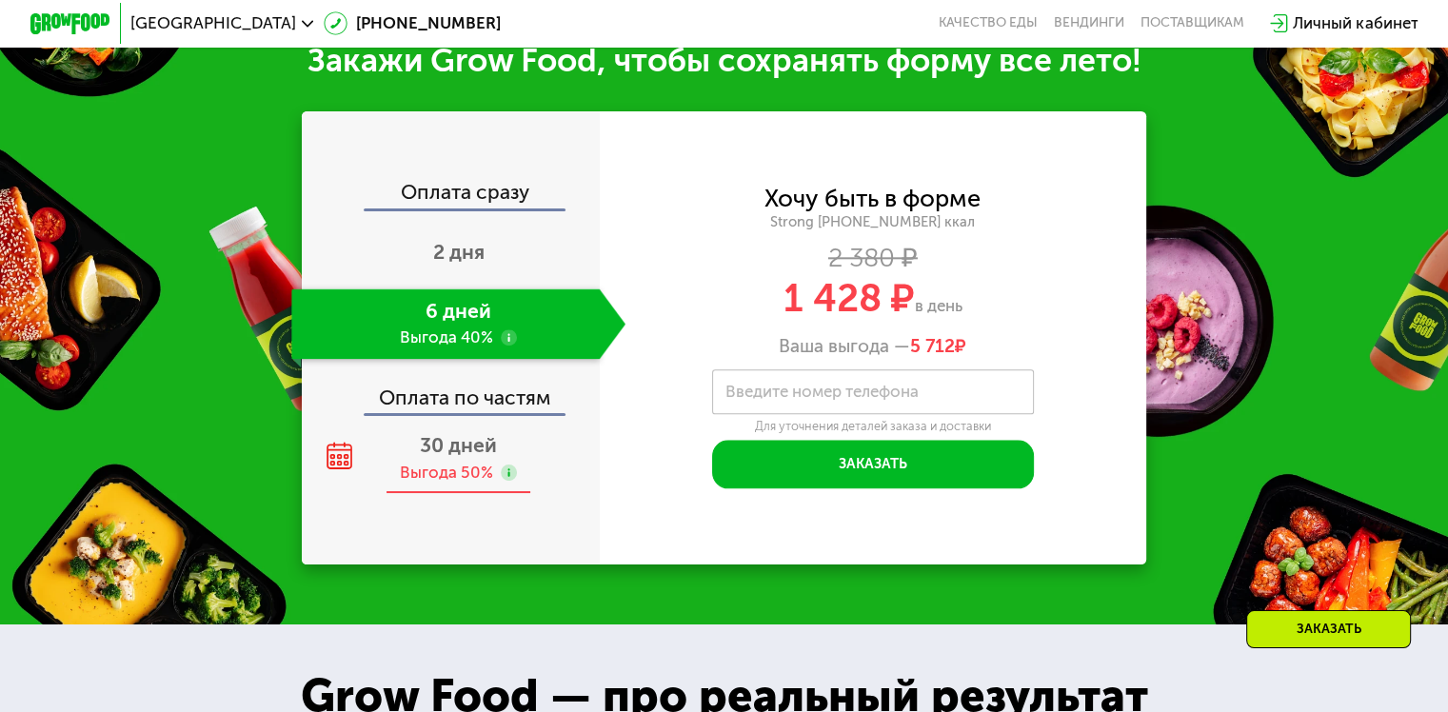
click at [457, 457] on span "30 дней" at bounding box center [458, 445] width 77 height 24
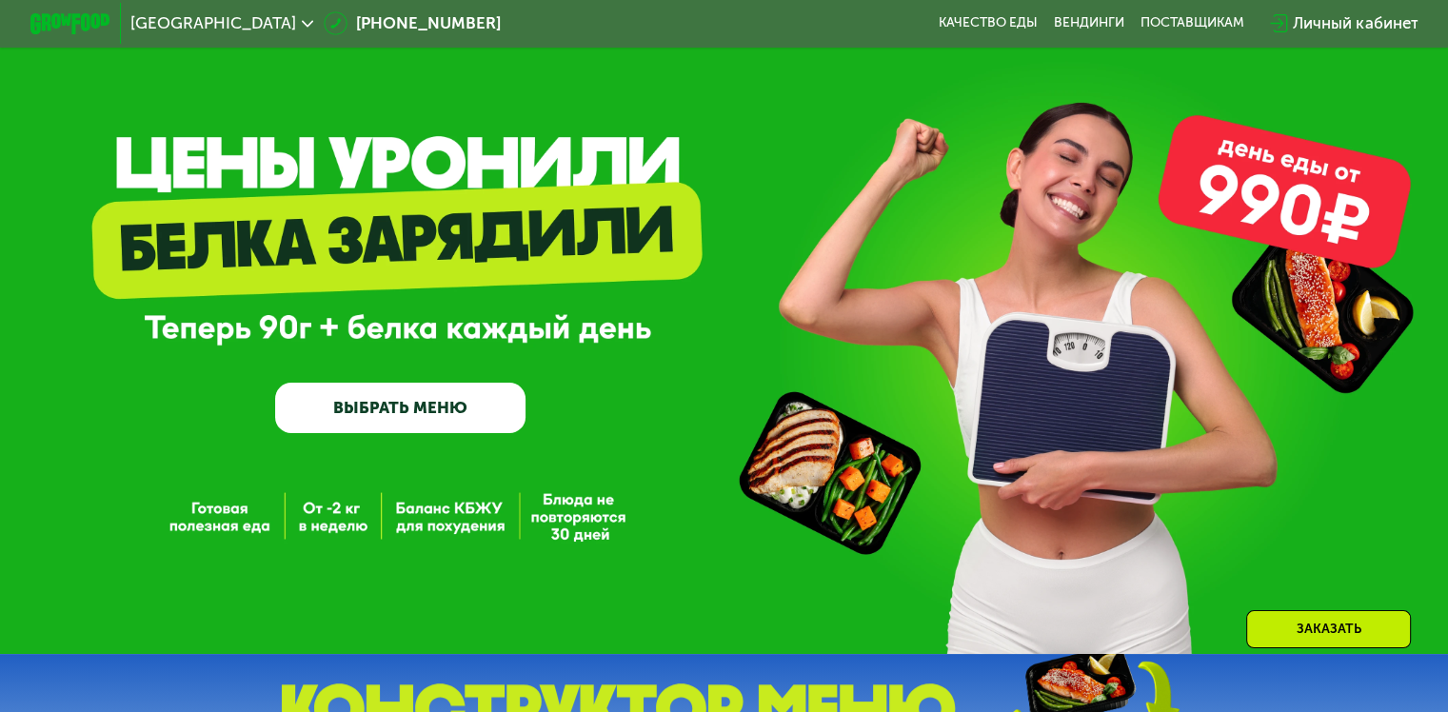
scroll to position [18, 0]
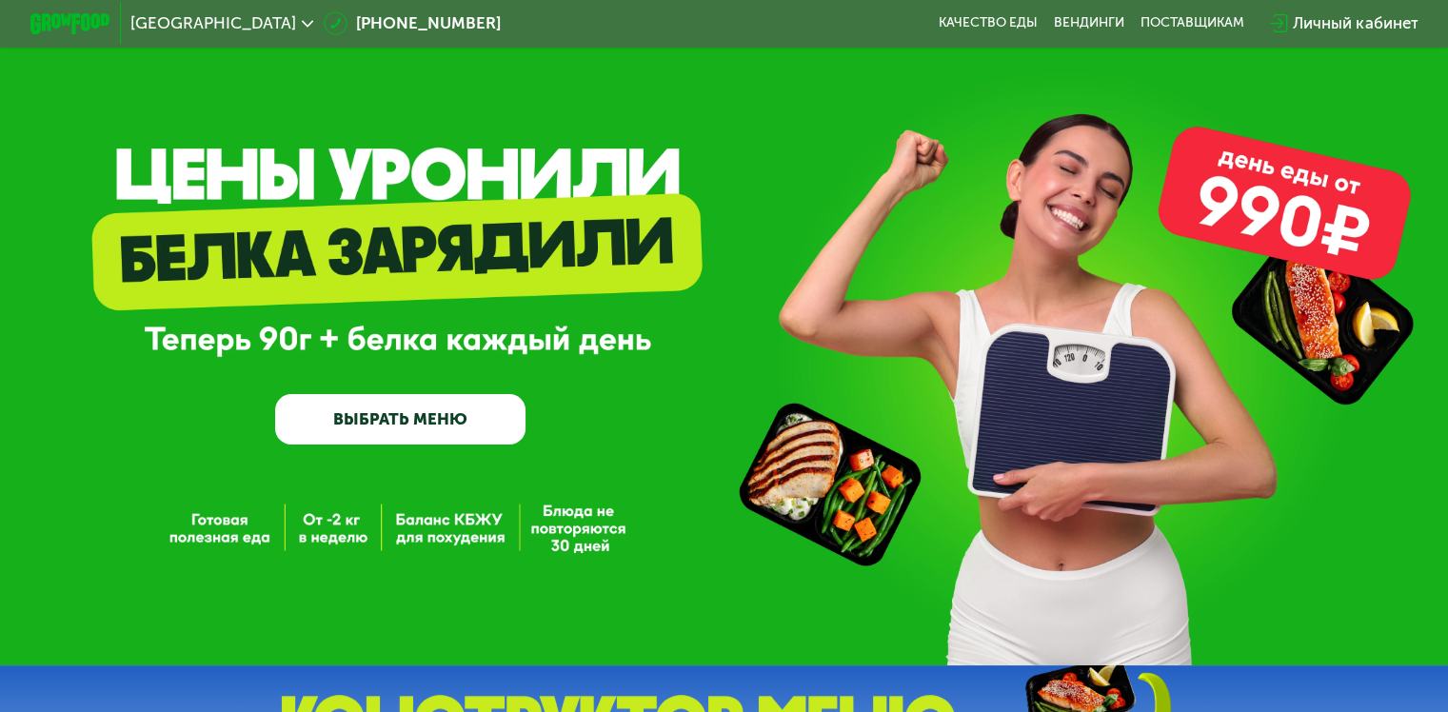
click at [404, 414] on link "ВЫБРАТЬ МЕНЮ" at bounding box center [400, 419] width 250 height 50
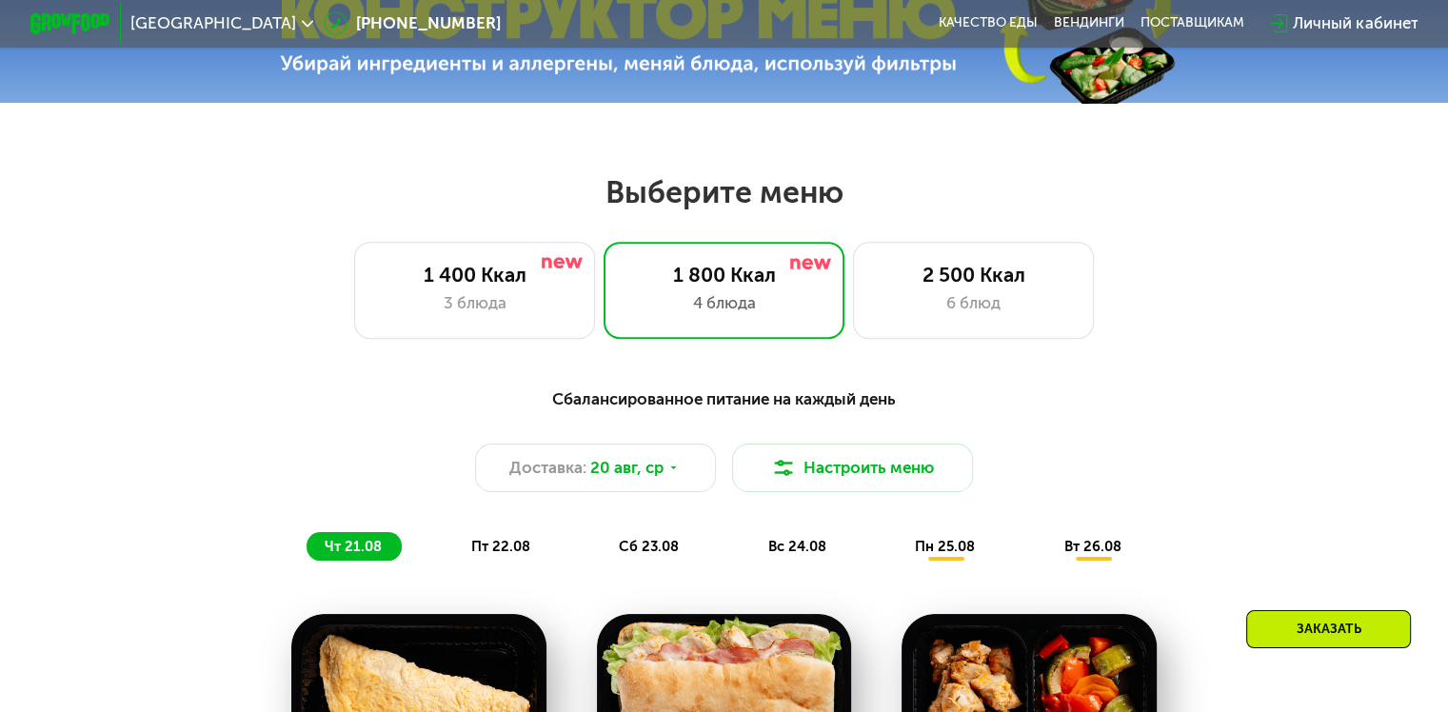
scroll to position [857, 0]
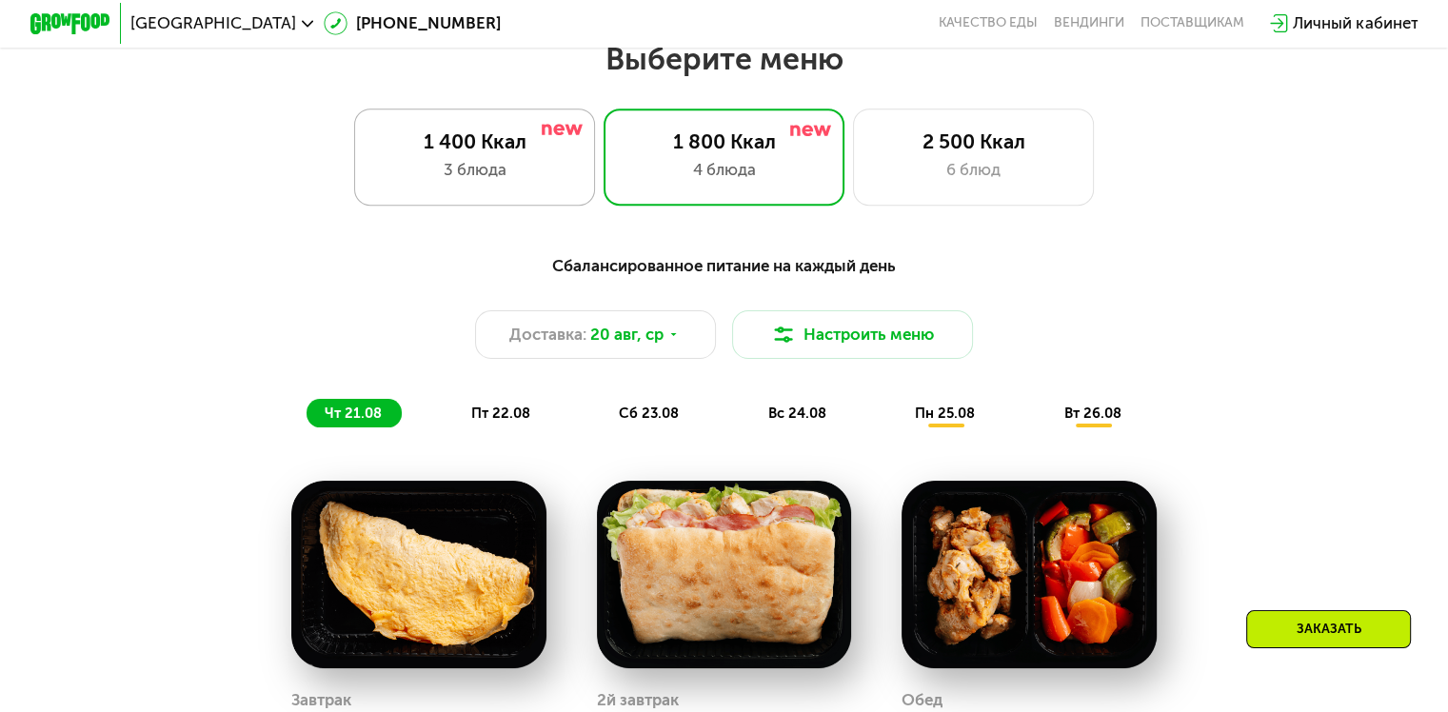
click at [488, 168] on div "3 блюда" at bounding box center [474, 170] width 199 height 24
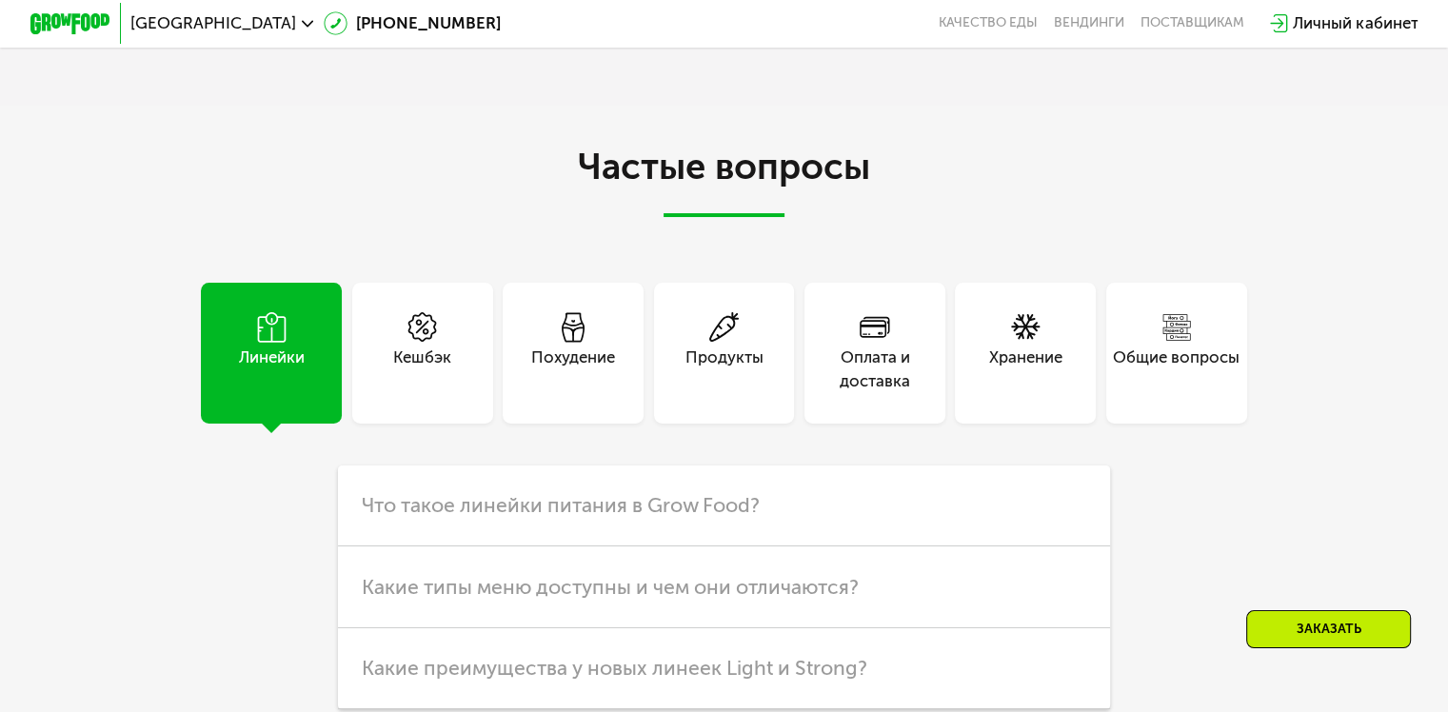
scroll to position [4760, 0]
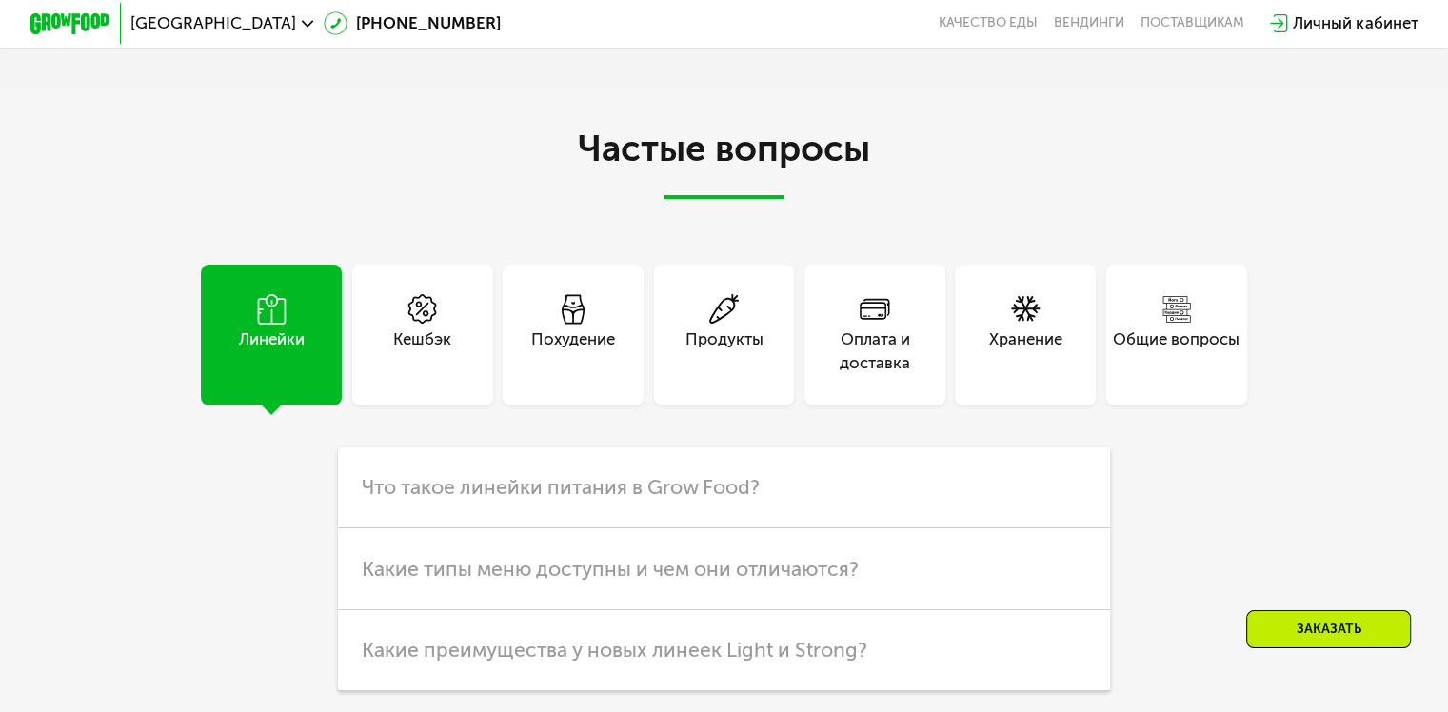
click at [585, 368] on div "Похудение" at bounding box center [573, 352] width 84 height 49
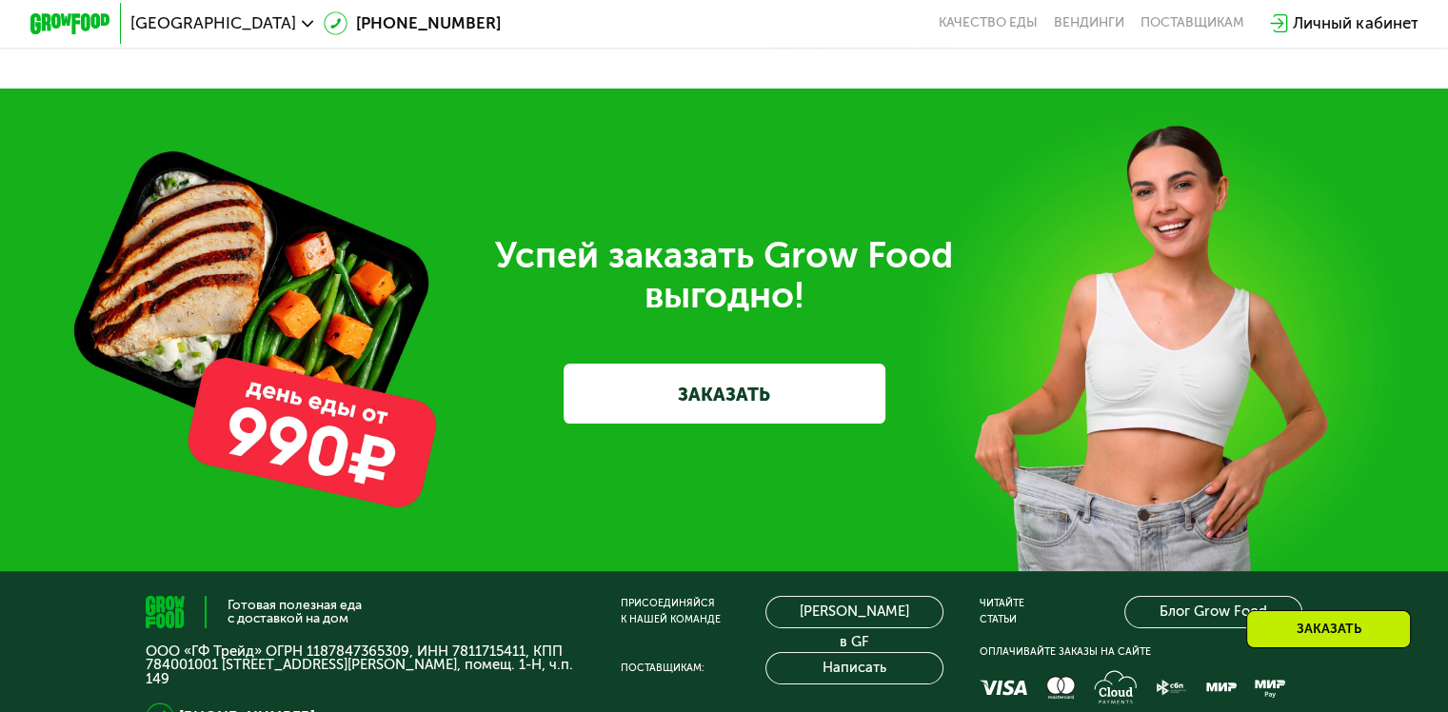
click at [789, 424] on link "ЗАКАЗАТЬ" at bounding box center [725, 394] width 322 height 60
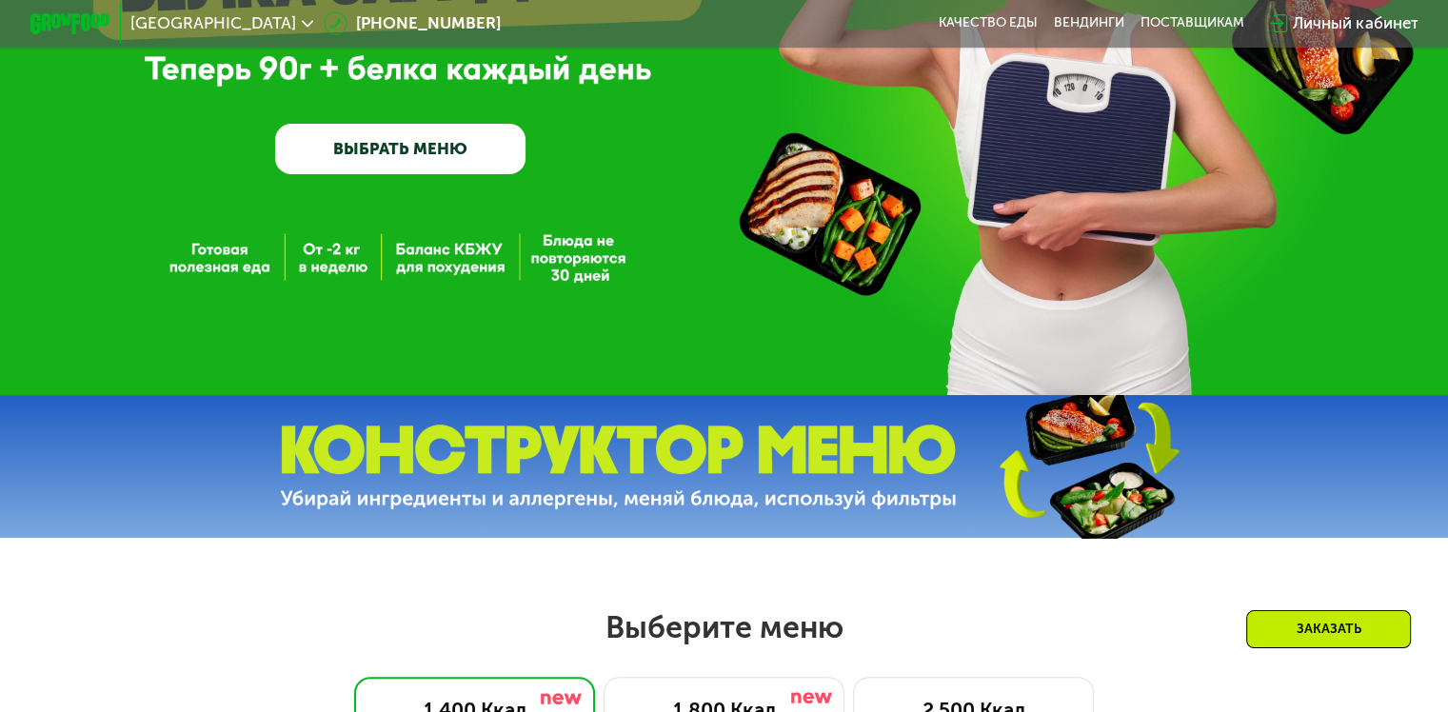
scroll to position [404, 0]
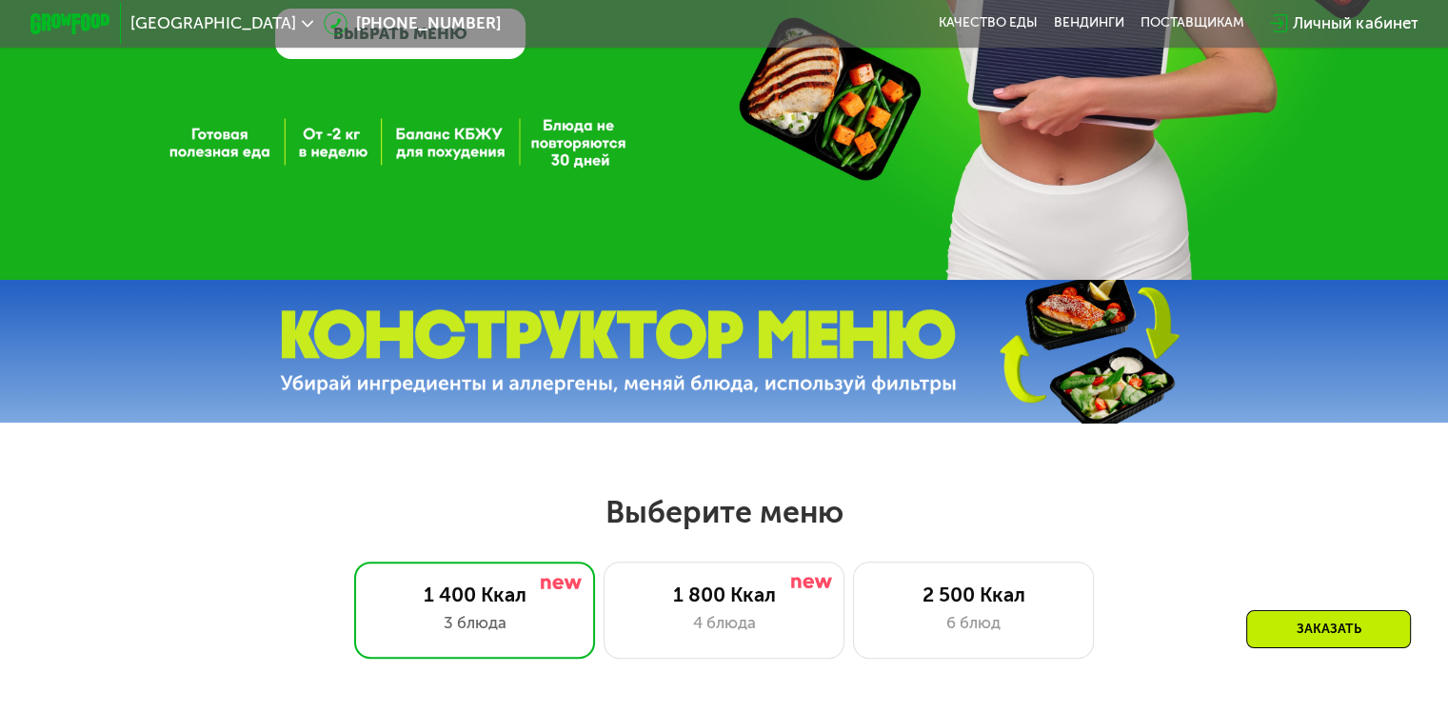
click at [789, 335] on img at bounding box center [618, 351] width 677 height 85
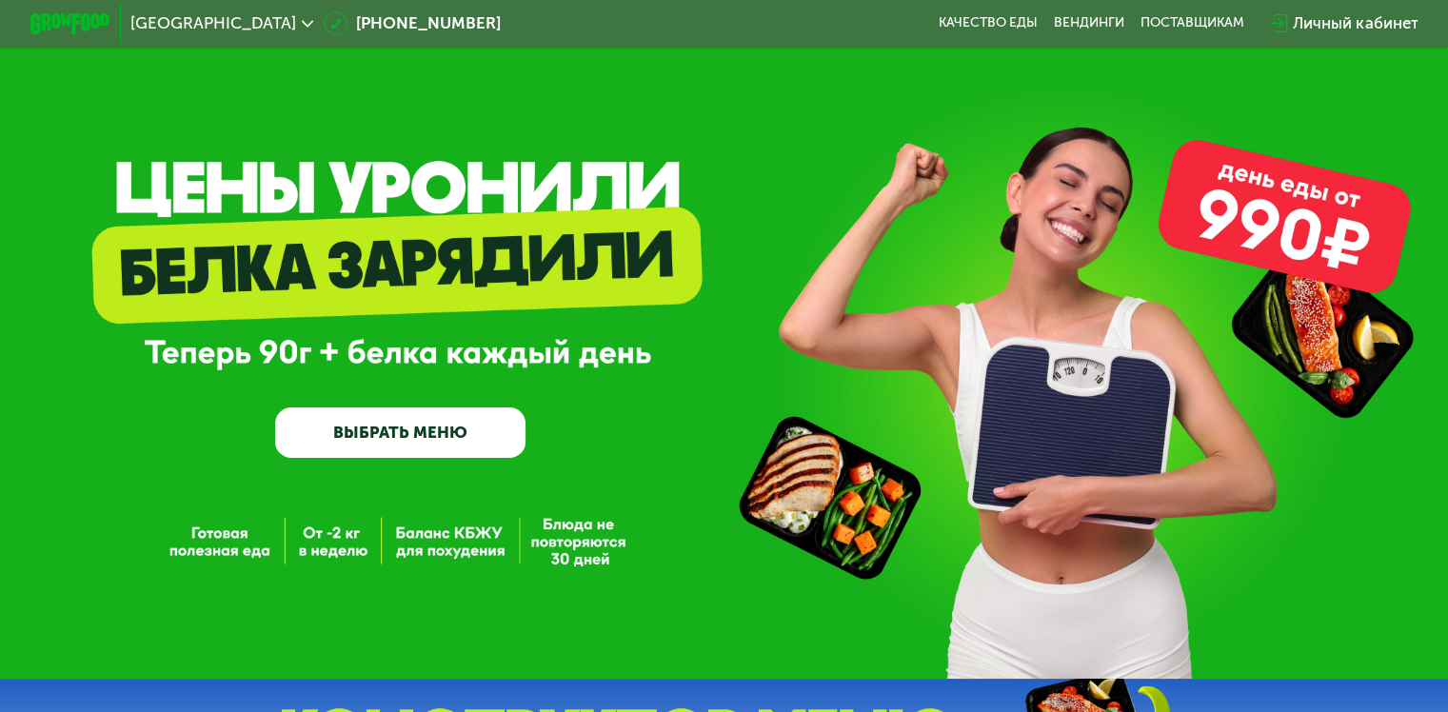
scroll to position [0, 0]
